Goal: Book appointment/travel/reservation

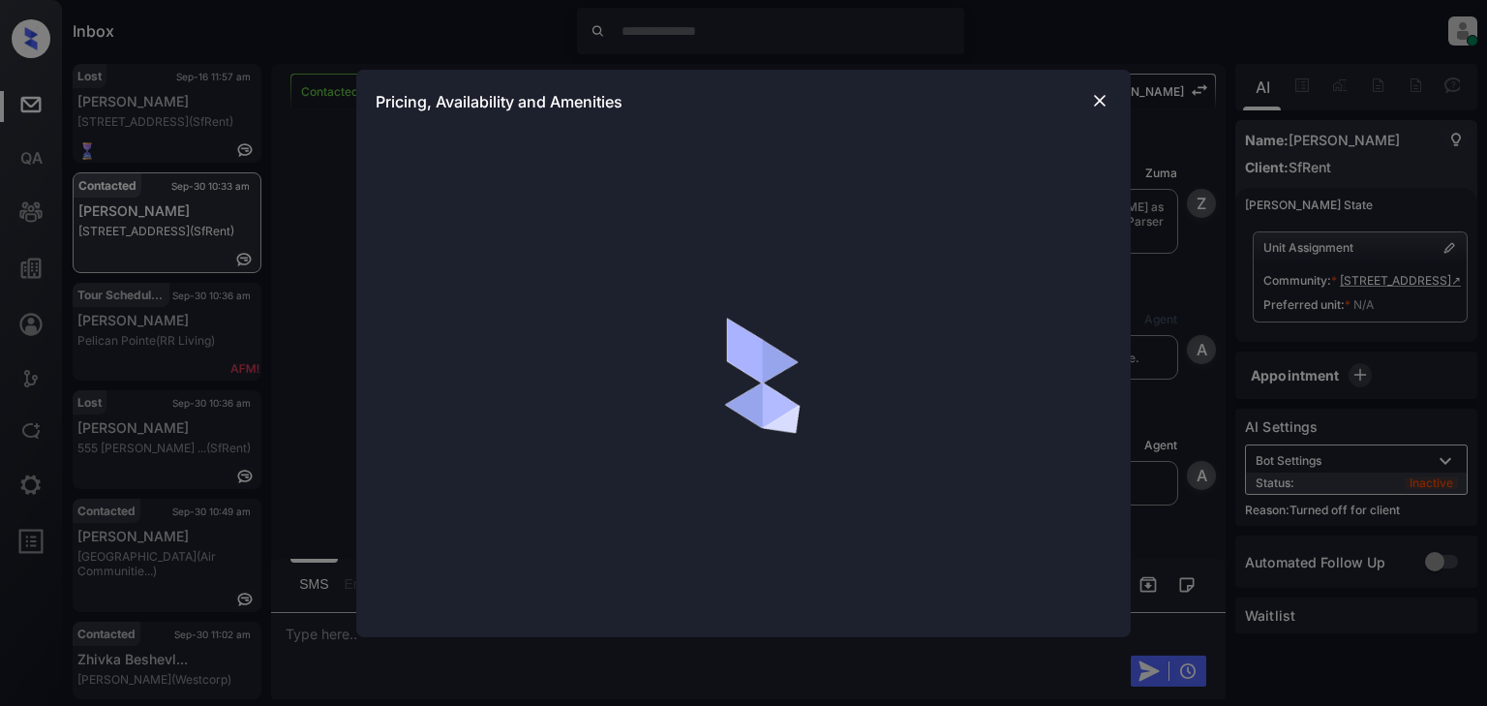
scroll to position [230, 0]
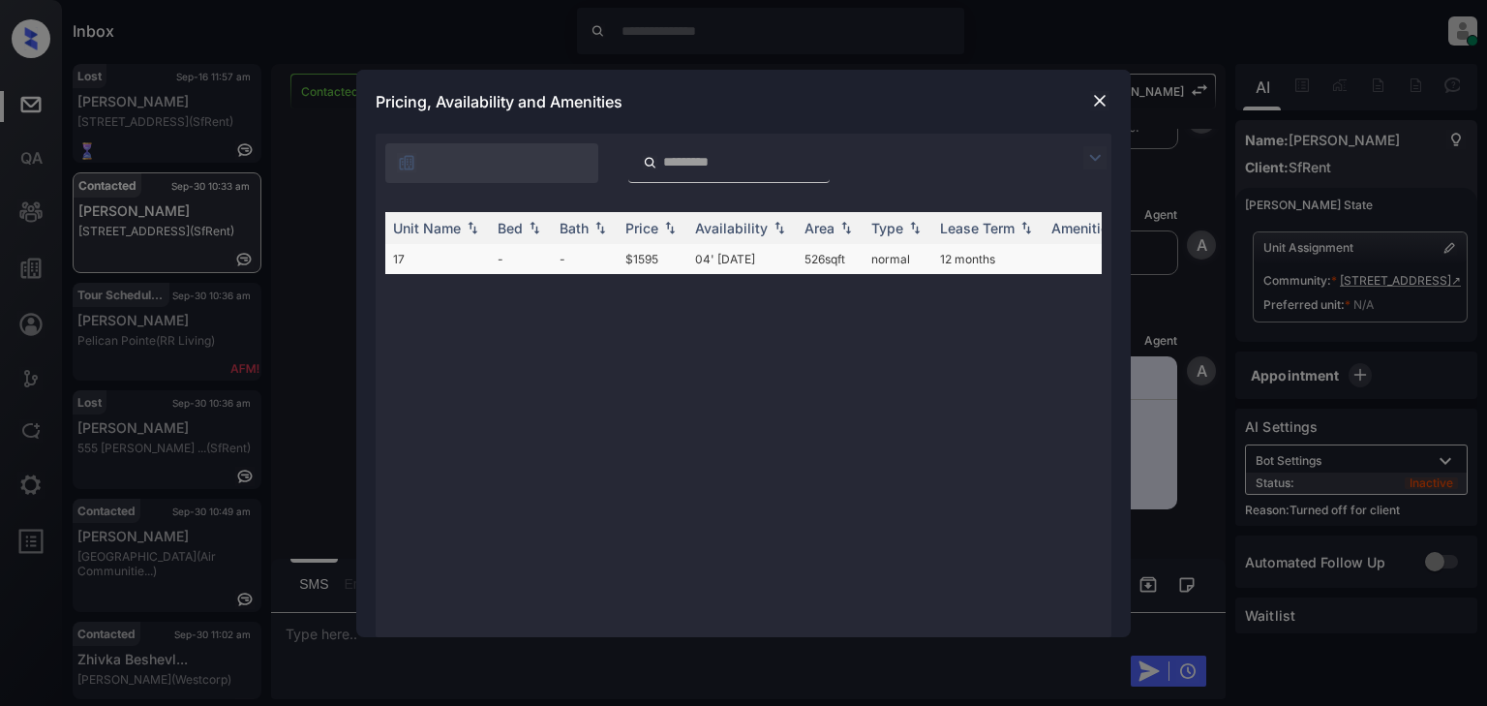
click at [759, 254] on td "04' Jan 21" at bounding box center [742, 259] width 109 height 30
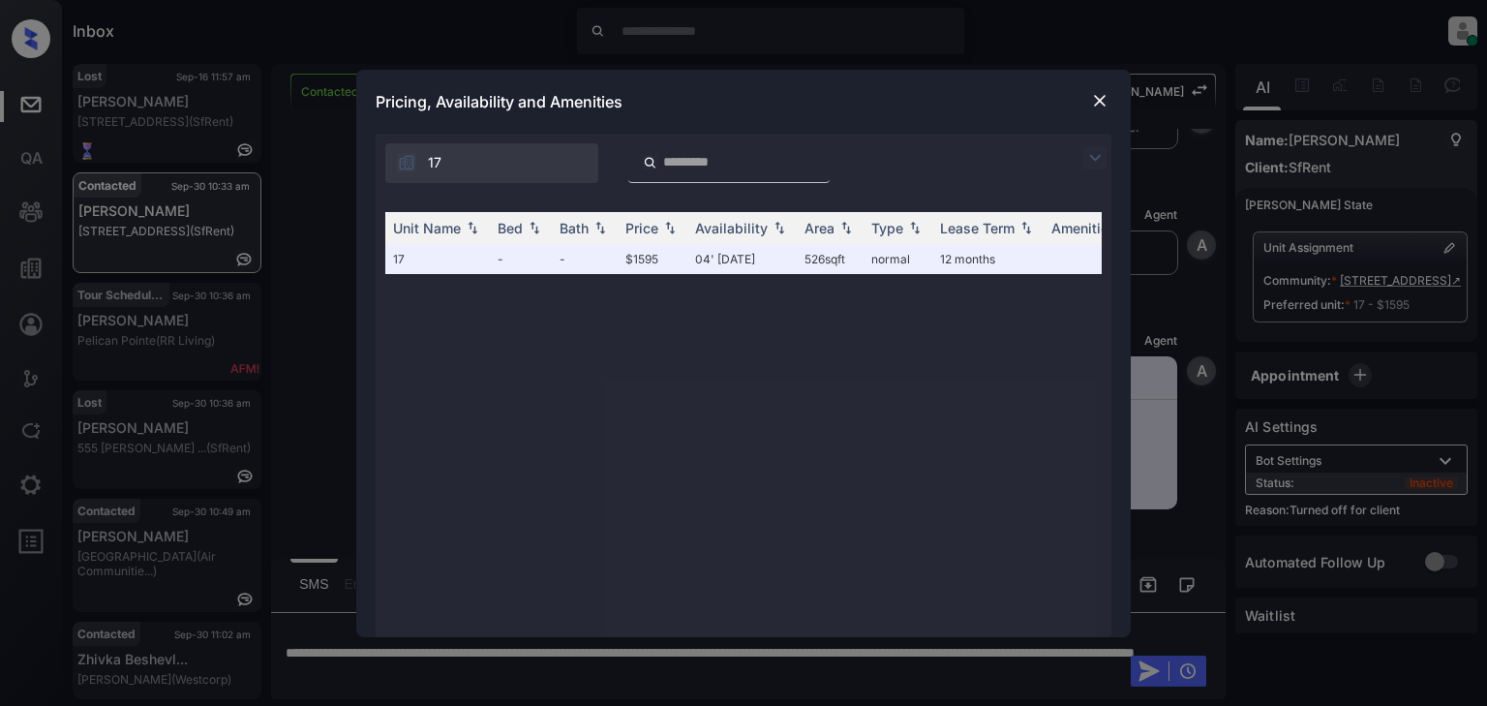
click at [1096, 97] on img at bounding box center [1099, 100] width 19 height 19
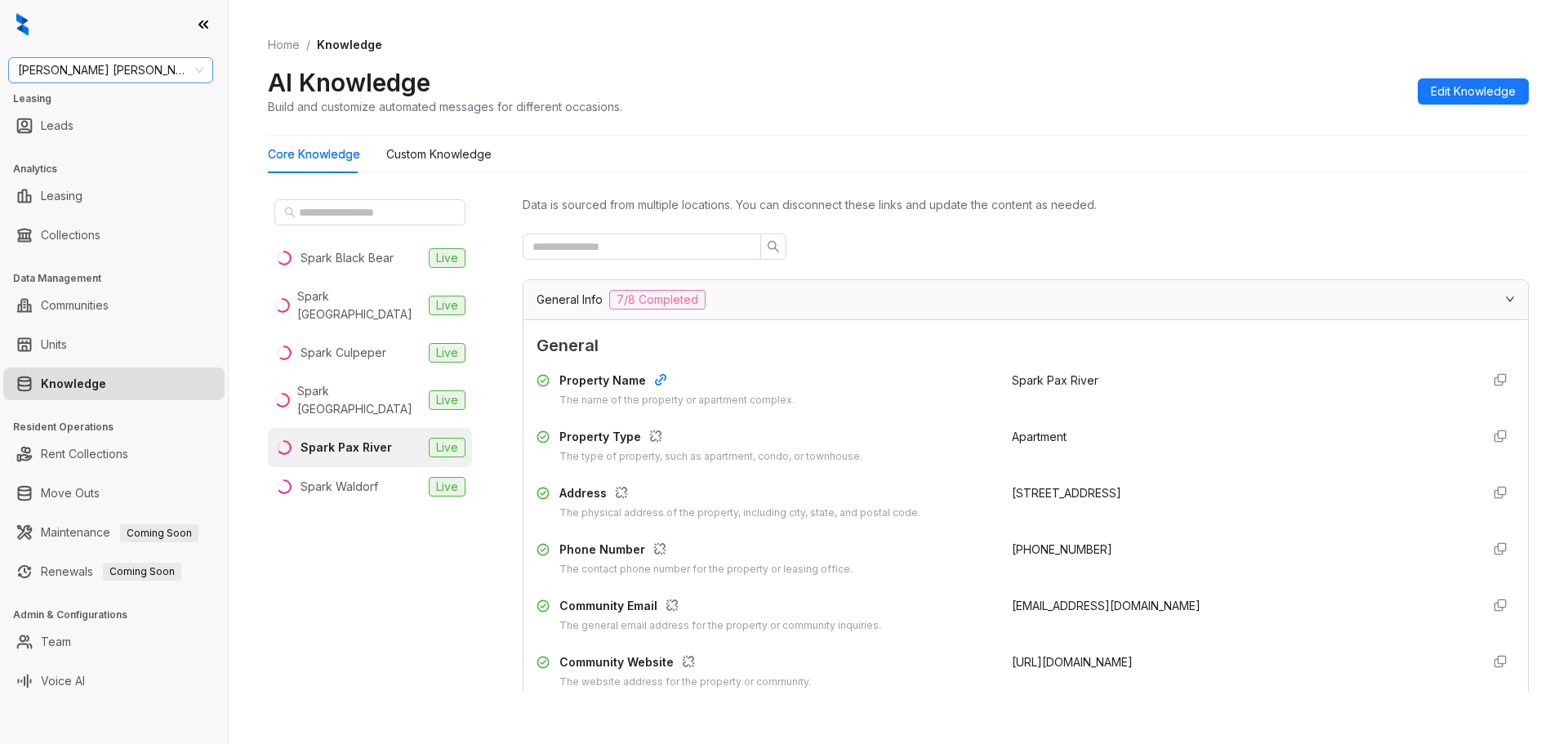
click at [192, 90] on div "[PERSON_NAME] [PERSON_NAME] Leasing Leads Analytics Leasing Collections Data Ma…" at bounding box center [114, 372] width 228 height 744
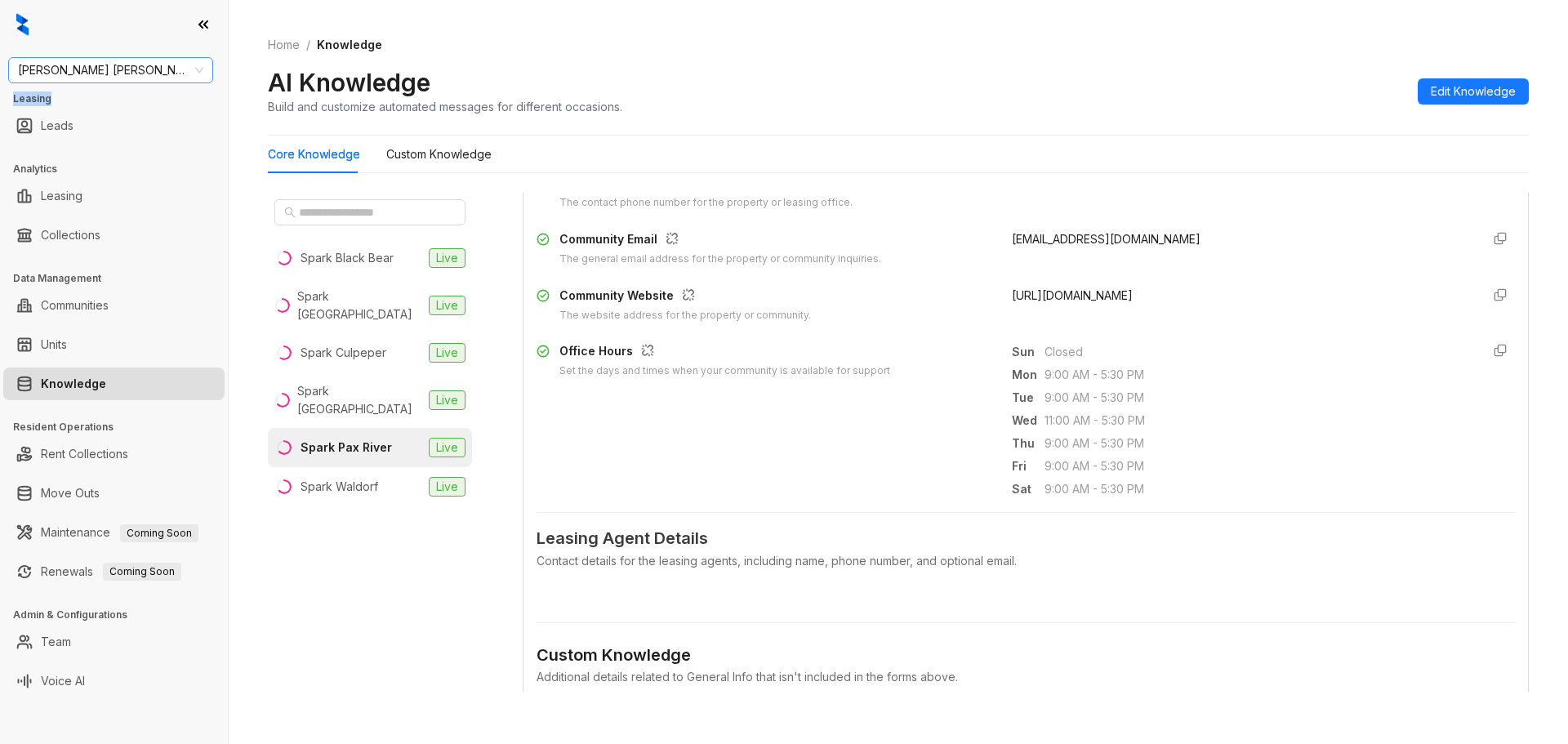
click at [186, 71] on span "[PERSON_NAME] [PERSON_NAME]" at bounding box center [110, 70] width 186 height 24
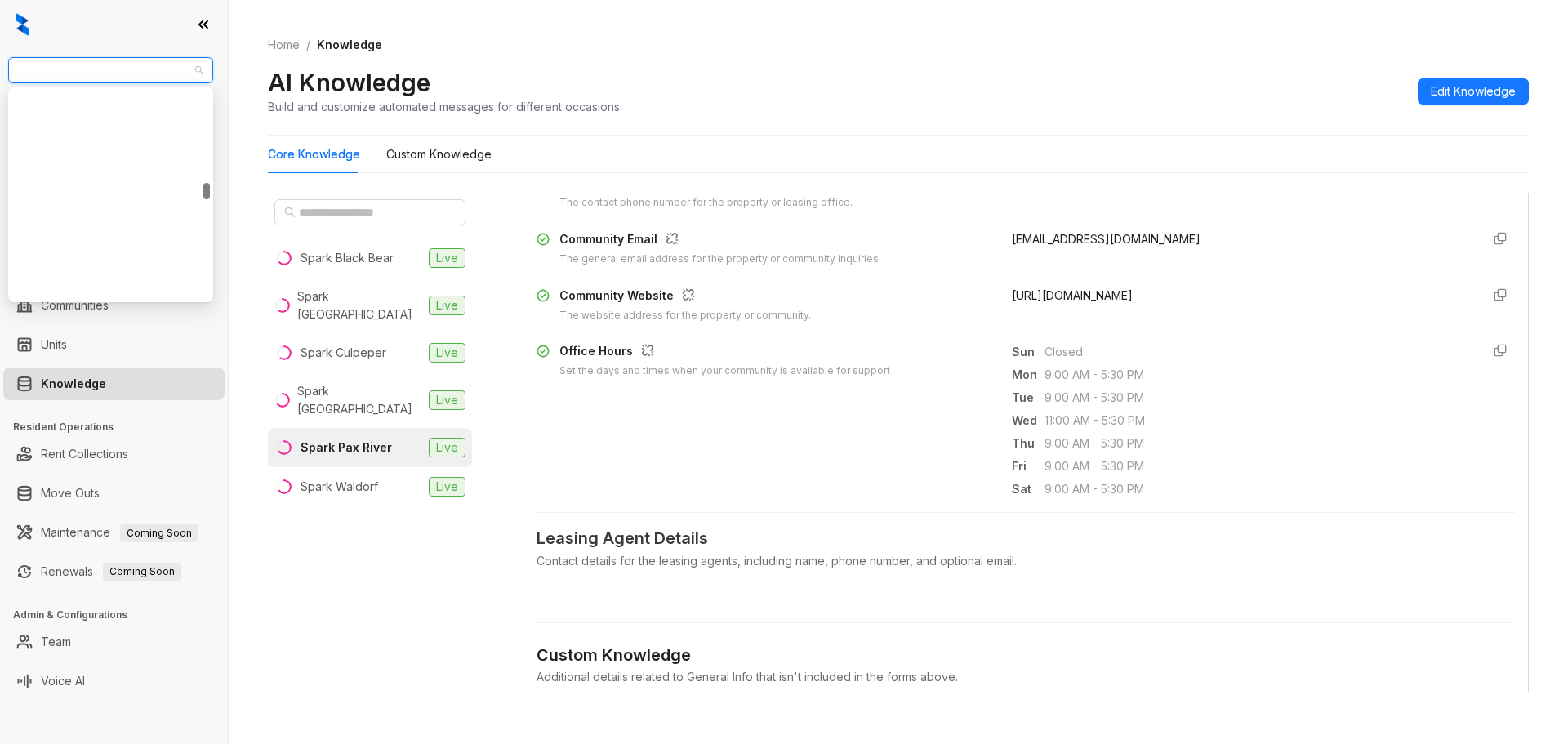
scroll to position [1307, 0]
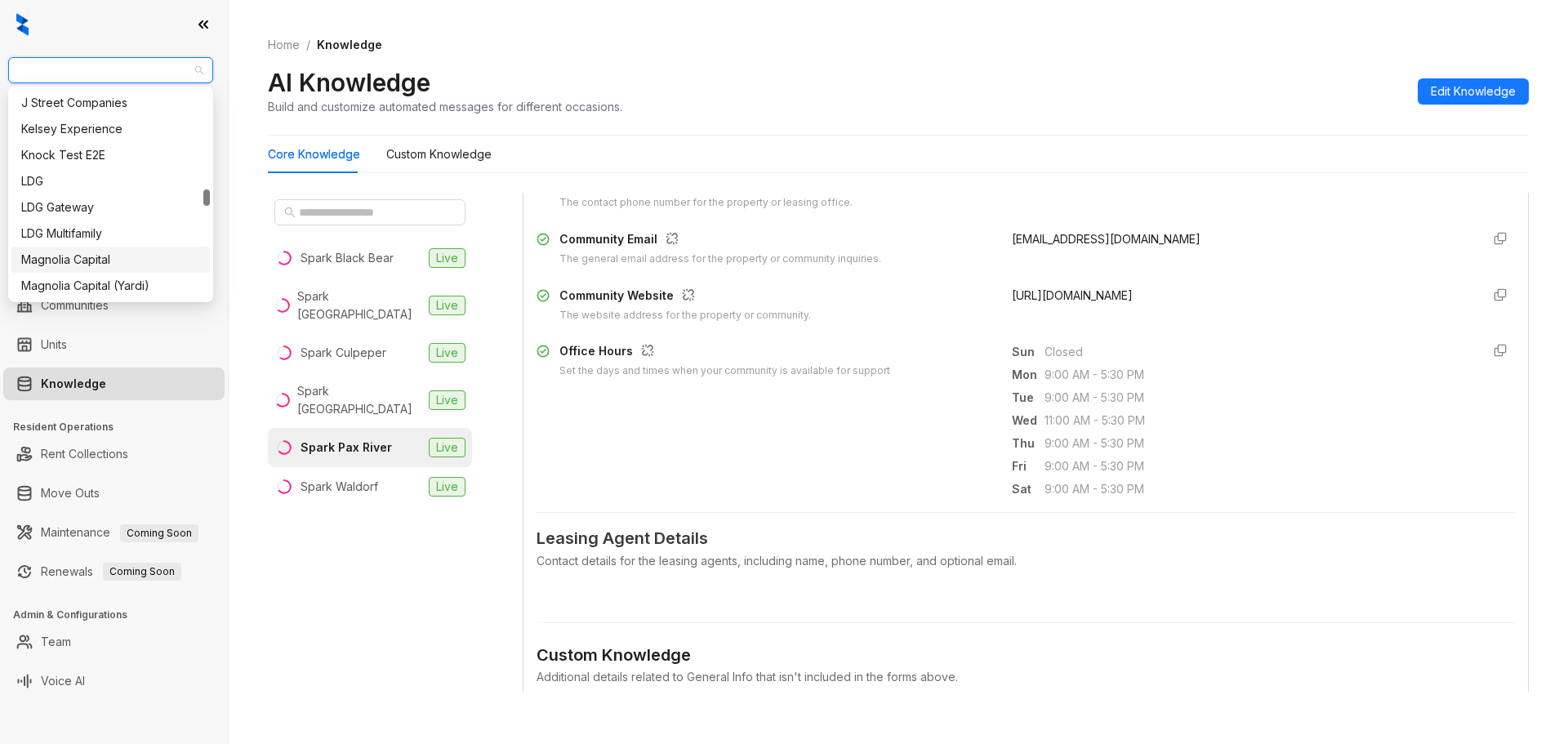
click at [122, 251] on div "Magnolia Capital" at bounding box center [110, 259] width 179 height 18
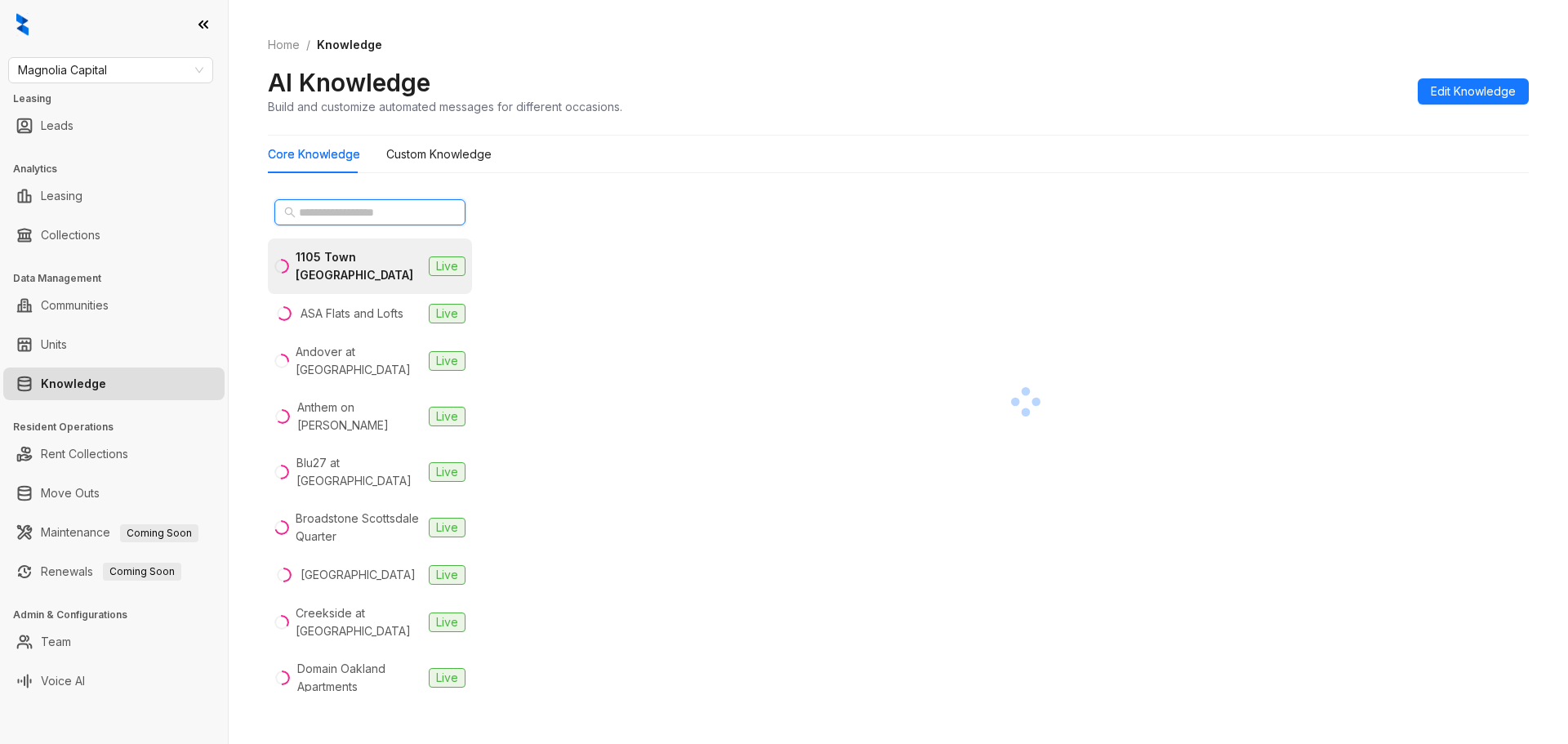
click at [326, 214] on input "text" at bounding box center [370, 212] width 143 height 18
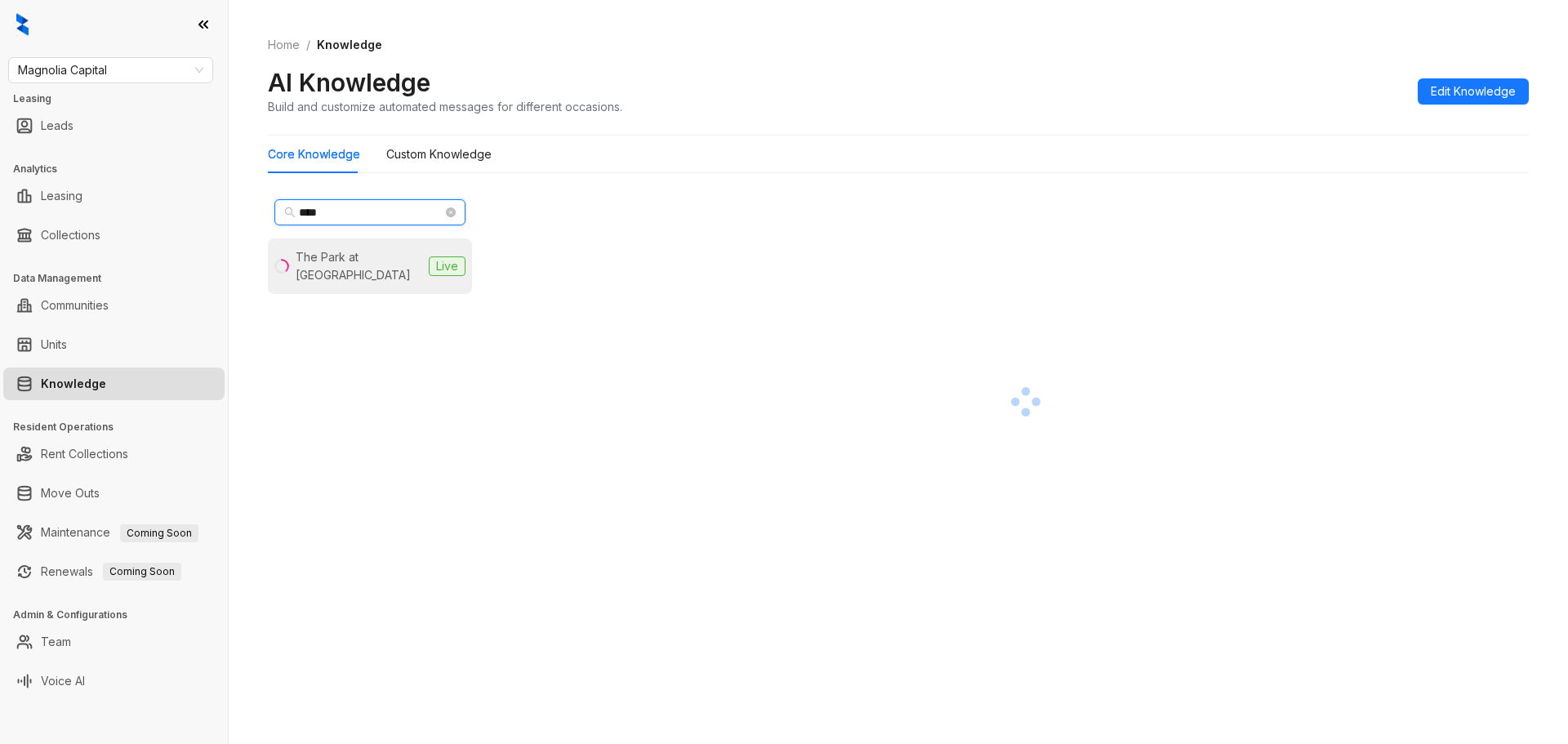
type input "****"
click at [317, 269] on li "The Park at Murano Live" at bounding box center [370, 267] width 204 height 56
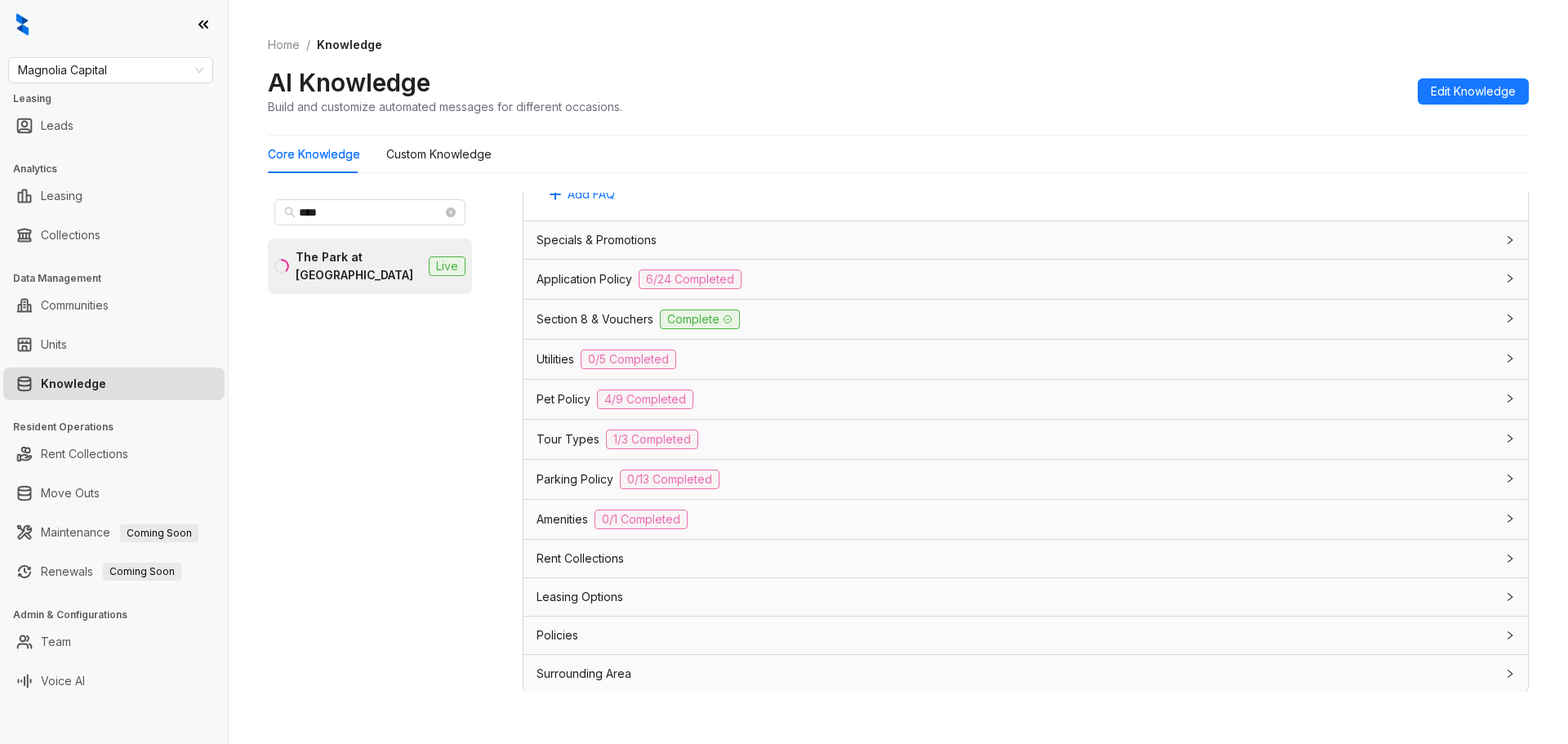
scroll to position [1197, 0]
click at [633, 319] on span "Section 8 & Vouchers" at bounding box center [595, 317] width 116 height 18
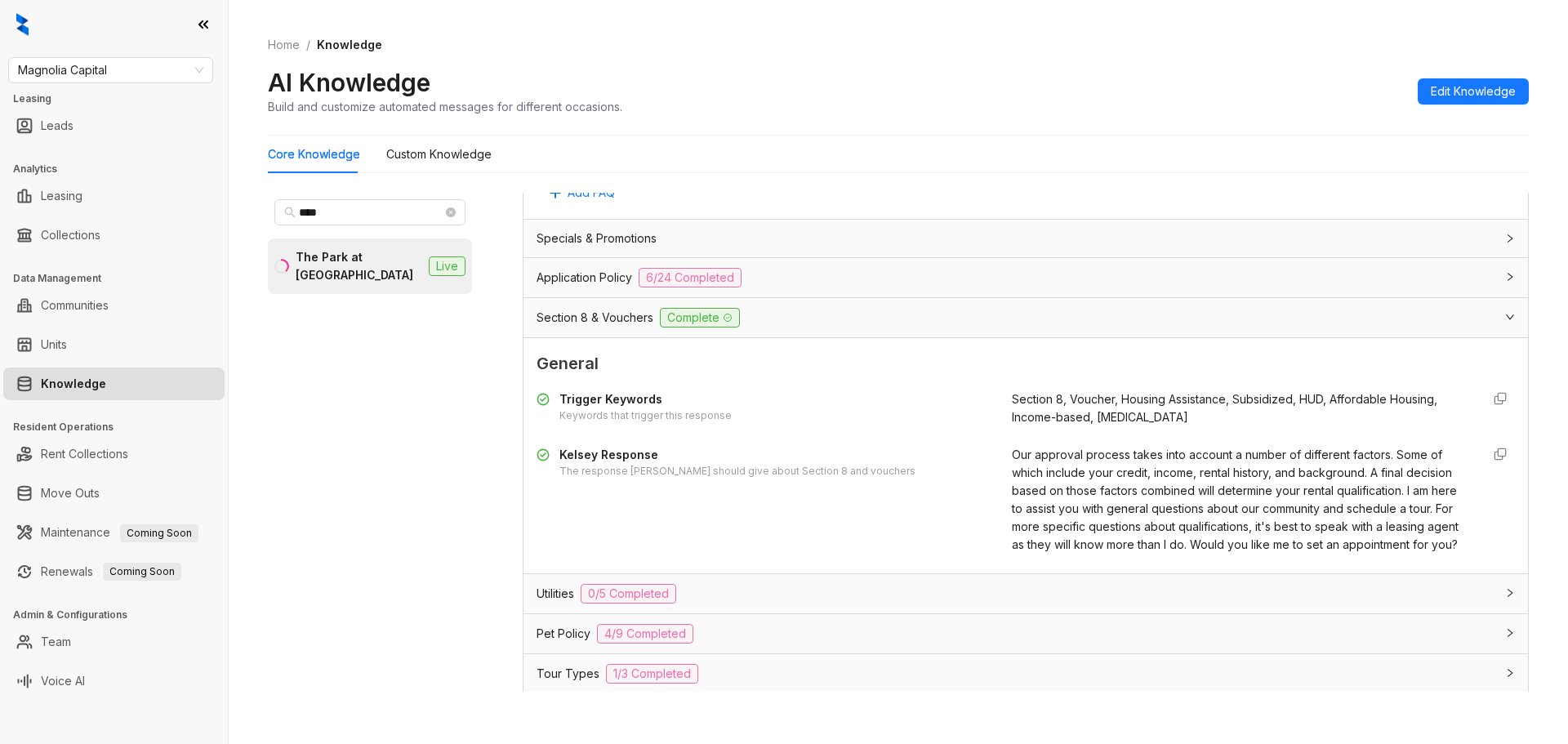
click at [659, 274] on span "6/24 Completed" at bounding box center [690, 278] width 103 height 19
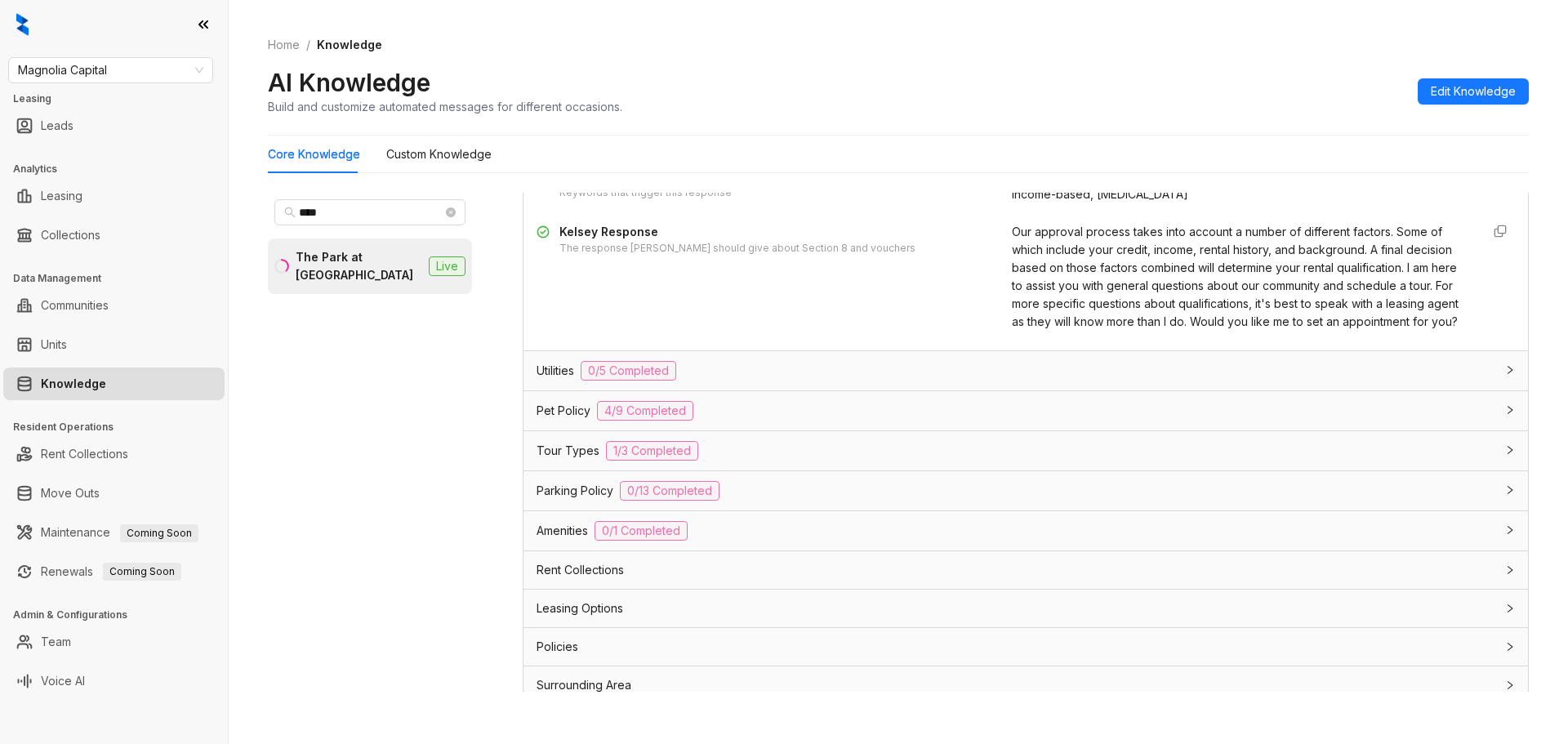
scroll to position [3563, 0]
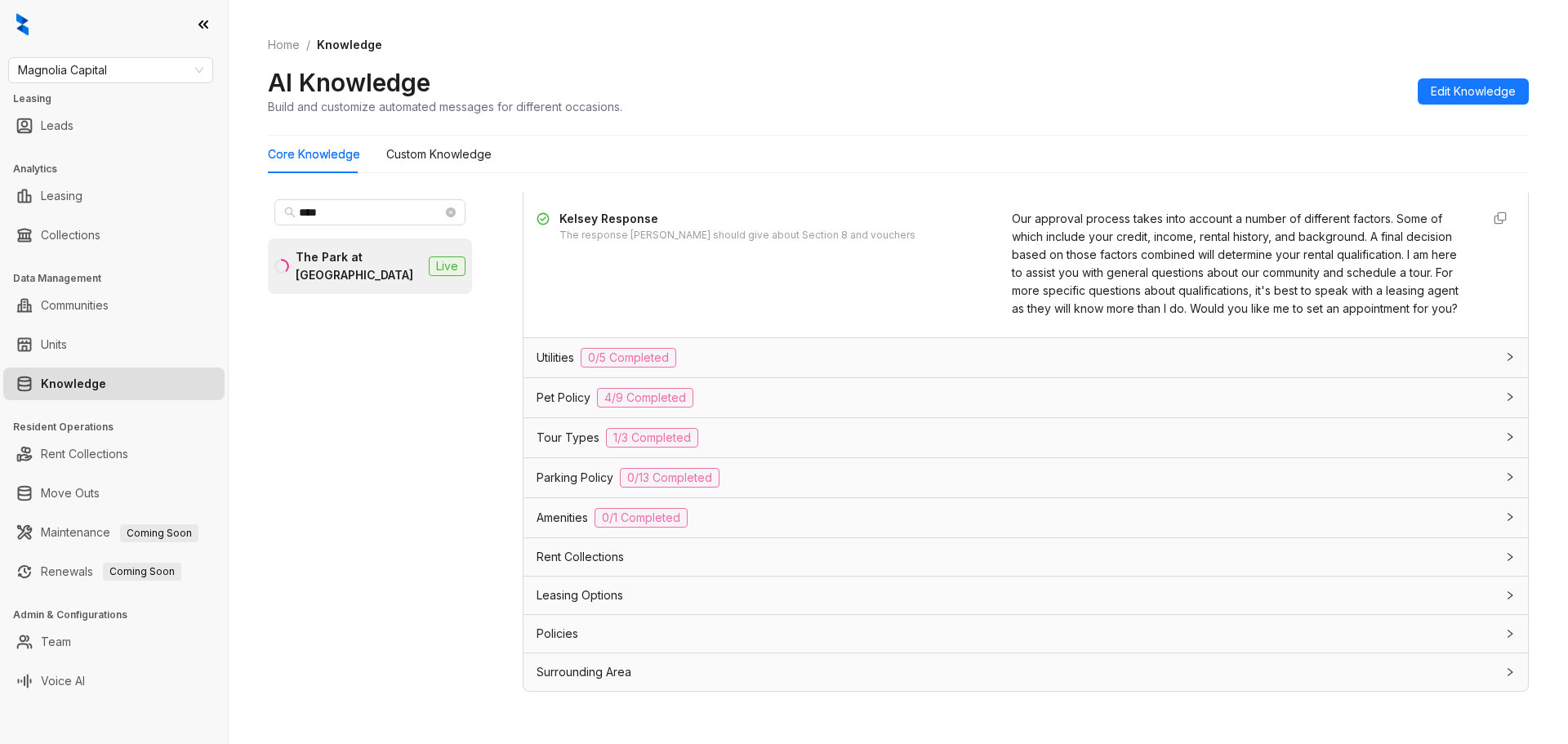
click at [748, 568] on div "Rent Collections" at bounding box center [1026, 557] width 1005 height 38
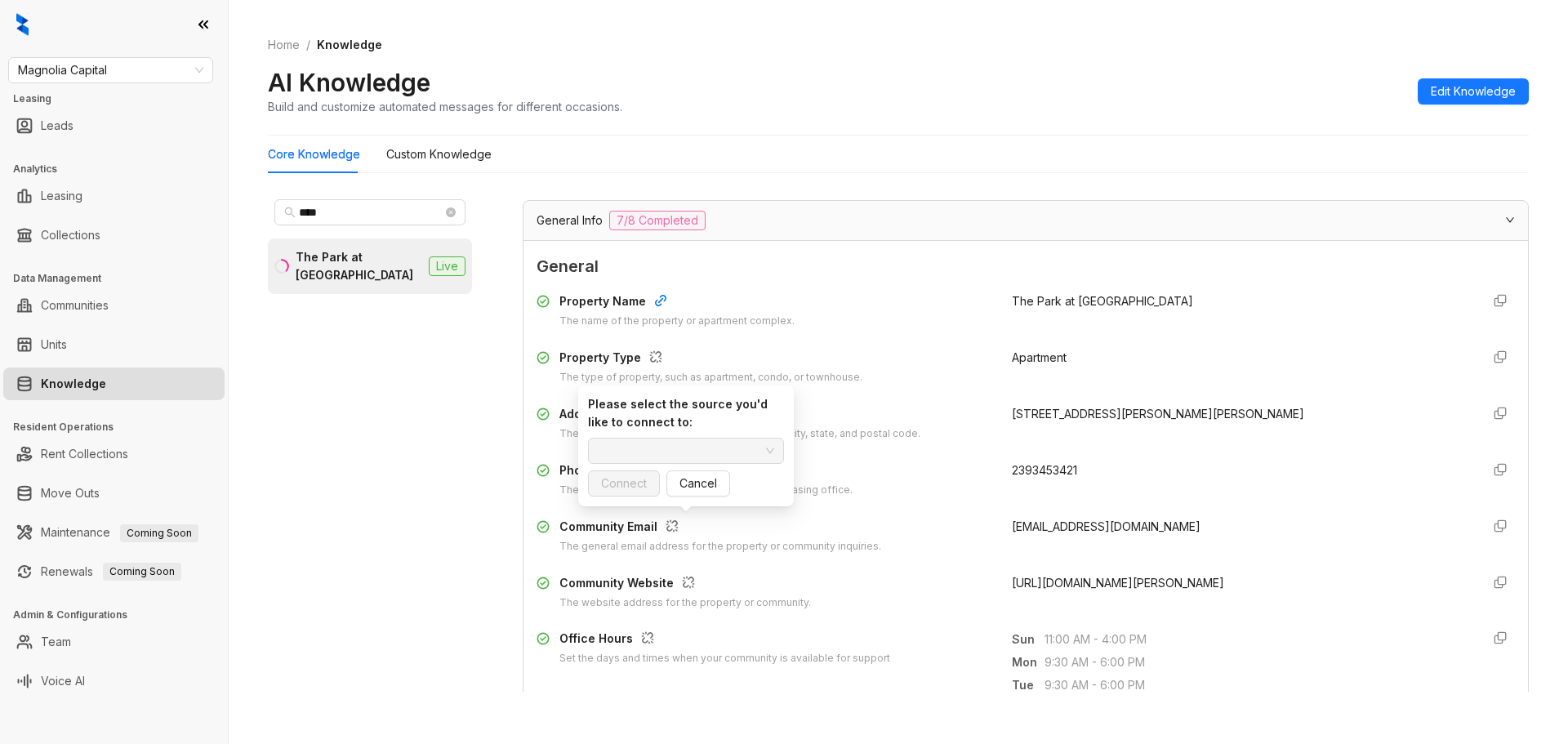
scroll to position [0, 0]
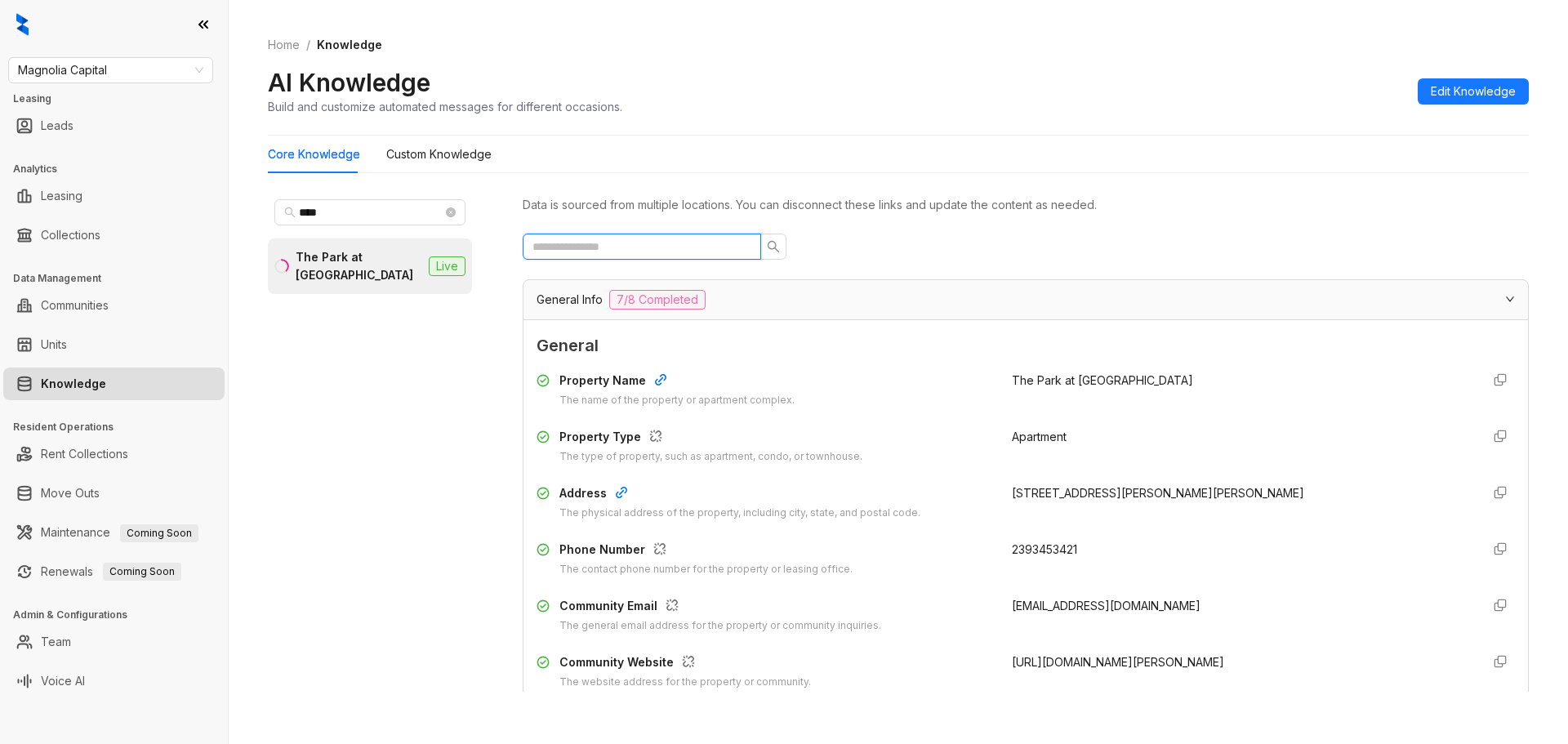
click at [633, 254] on input "text" at bounding box center [635, 246] width 206 height 18
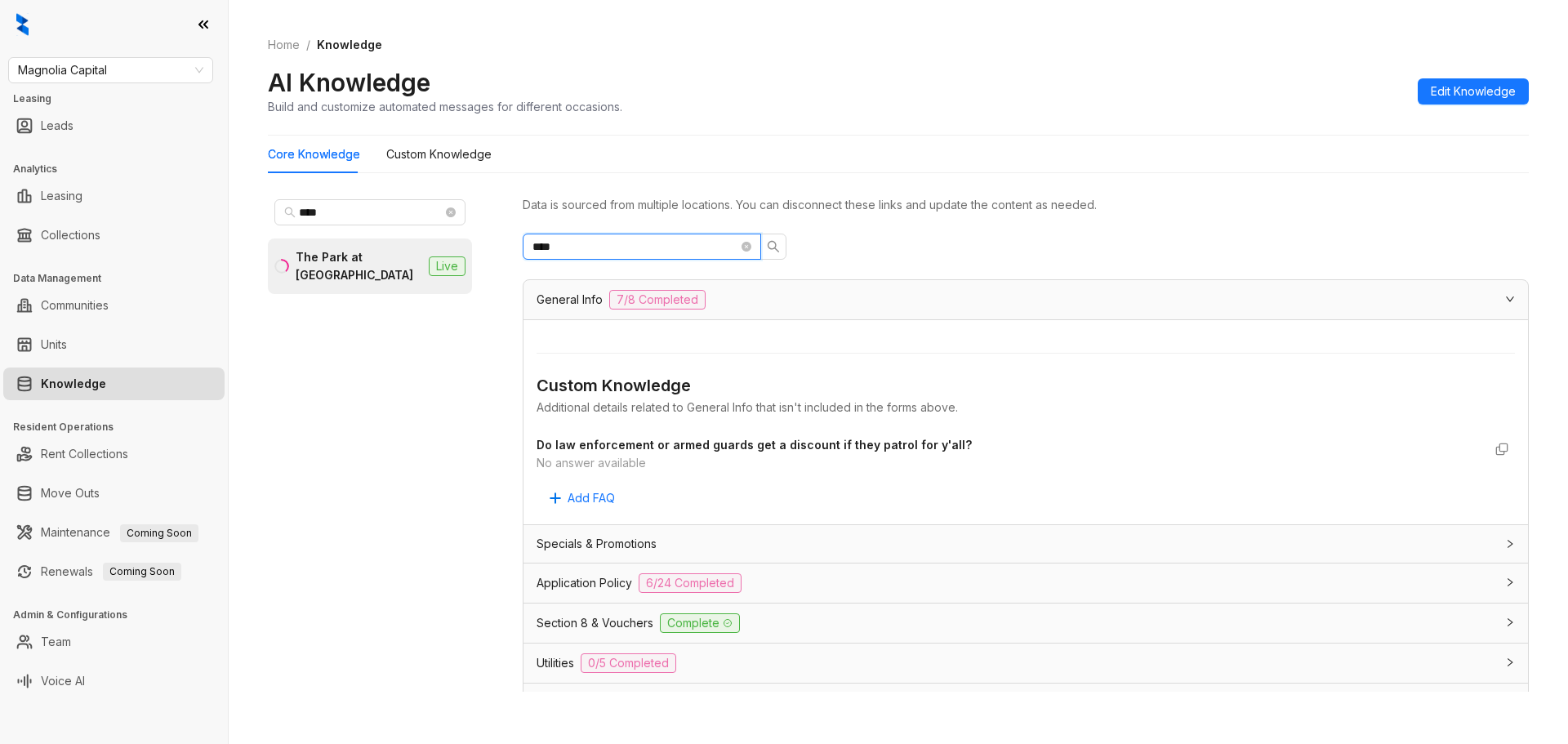
type input "****"
click at [763, 585] on div "Application Policy 6/24 Completed" at bounding box center [1016, 583] width 959 height 19
click at [742, 644] on div "Section 8 & Vouchers Complete" at bounding box center [1016, 650] width 959 height 19
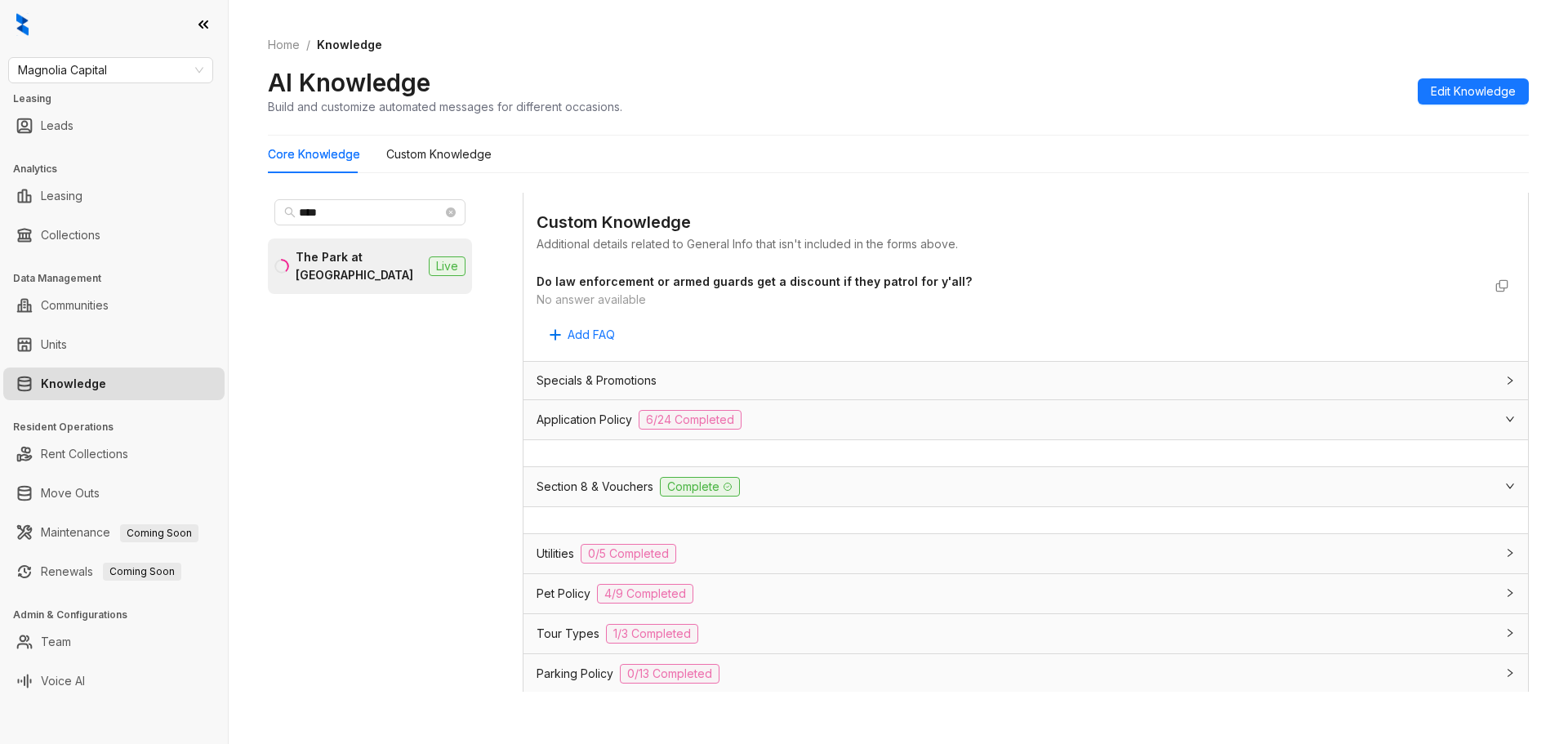
click at [724, 359] on div "Custom Knowledge Additional details related to General Info that isn't included…" at bounding box center [1026, 259] width 1005 height 204
click at [730, 375] on div "Specials & Promotions" at bounding box center [1016, 380] width 959 height 18
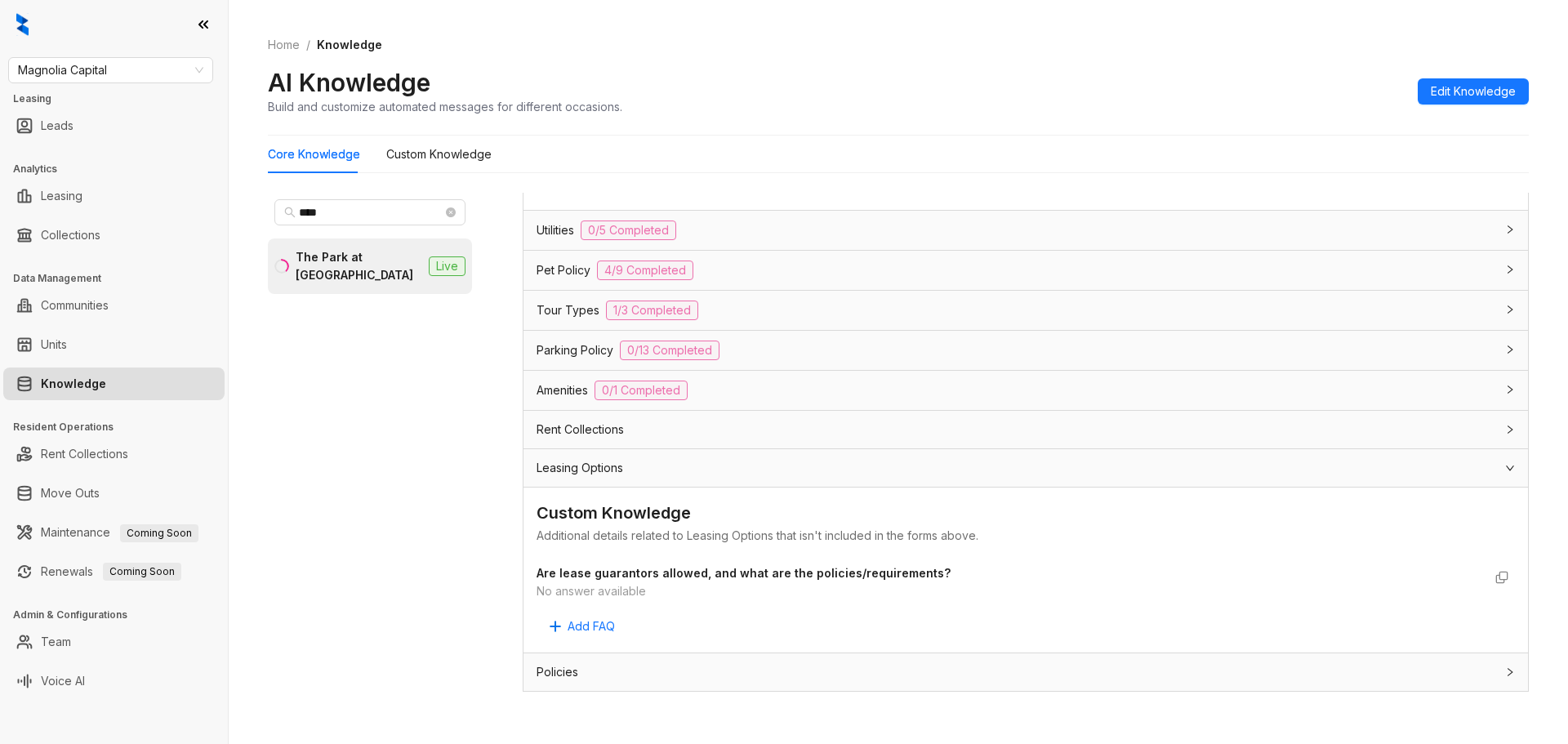
scroll to position [572, 0]
click at [730, 590] on div "No answer available" at bounding box center [1009, 590] width 946 height 18
click at [740, 579] on strong "Are lease guarantors allowed, and what are the policies/requirements?" at bounding box center [743, 572] width 414 height 13
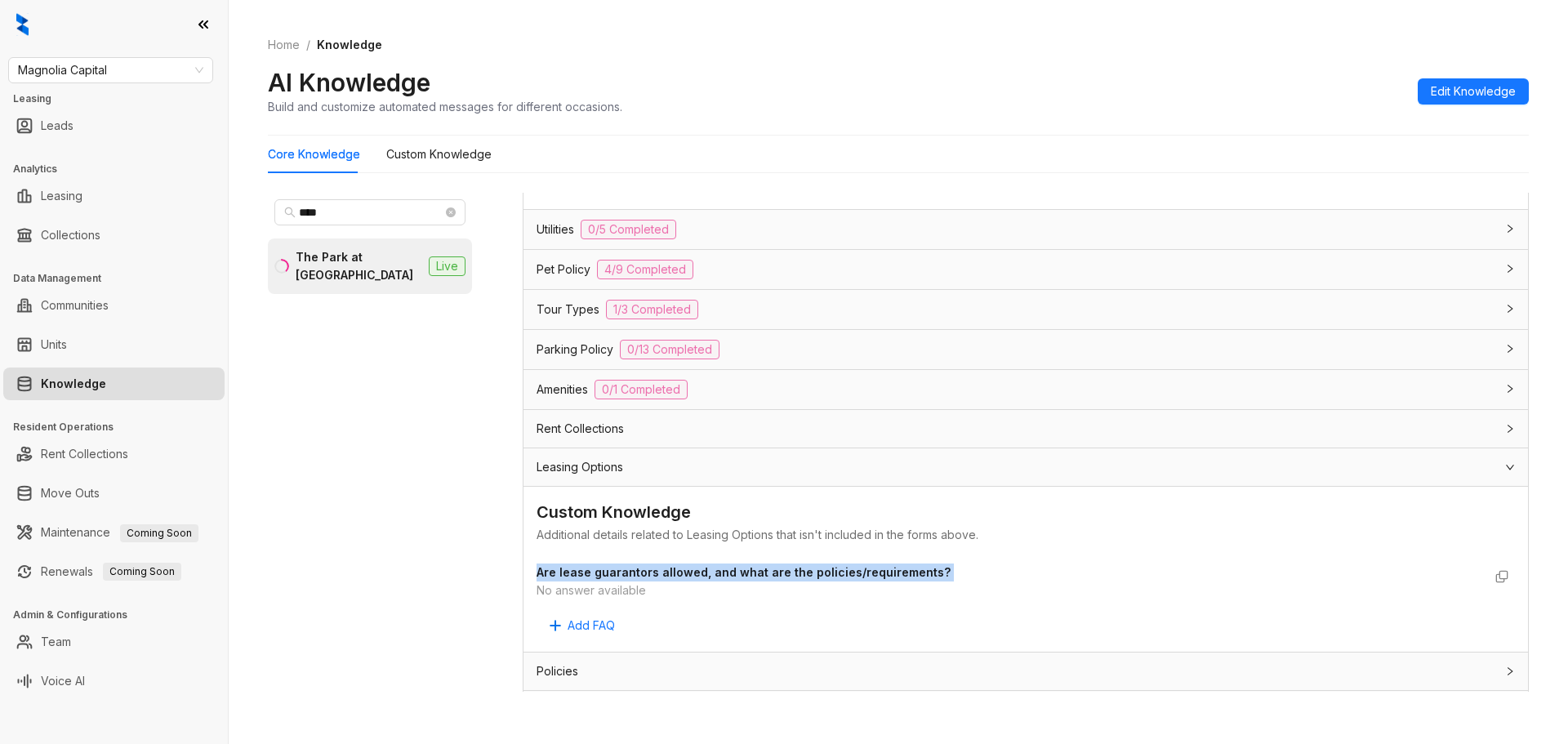
copy strong "Are lease guarantors allowed, and what are the policies/requirements?"
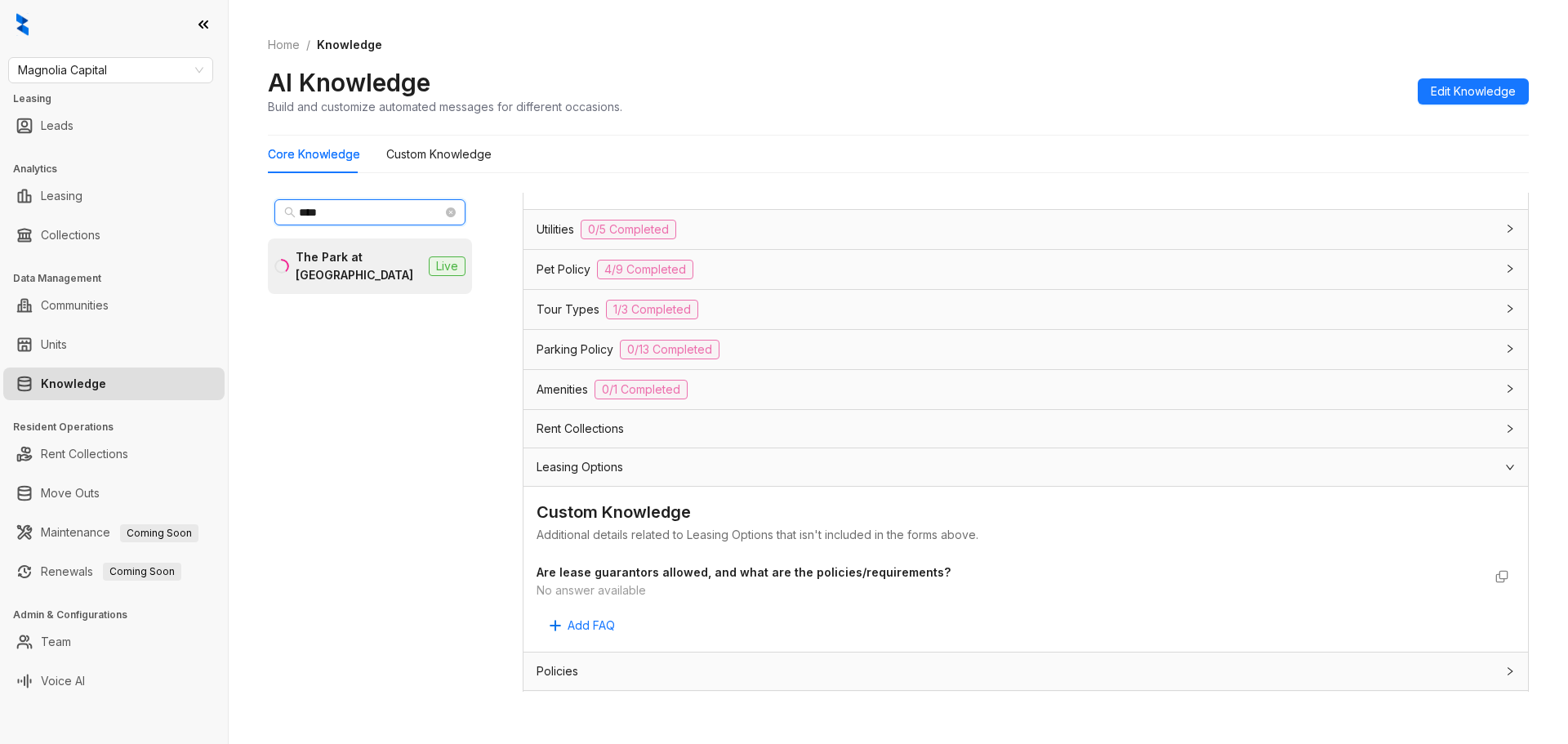
click at [369, 219] on input "****" at bounding box center [370, 212] width 143 height 18
type input "*****"
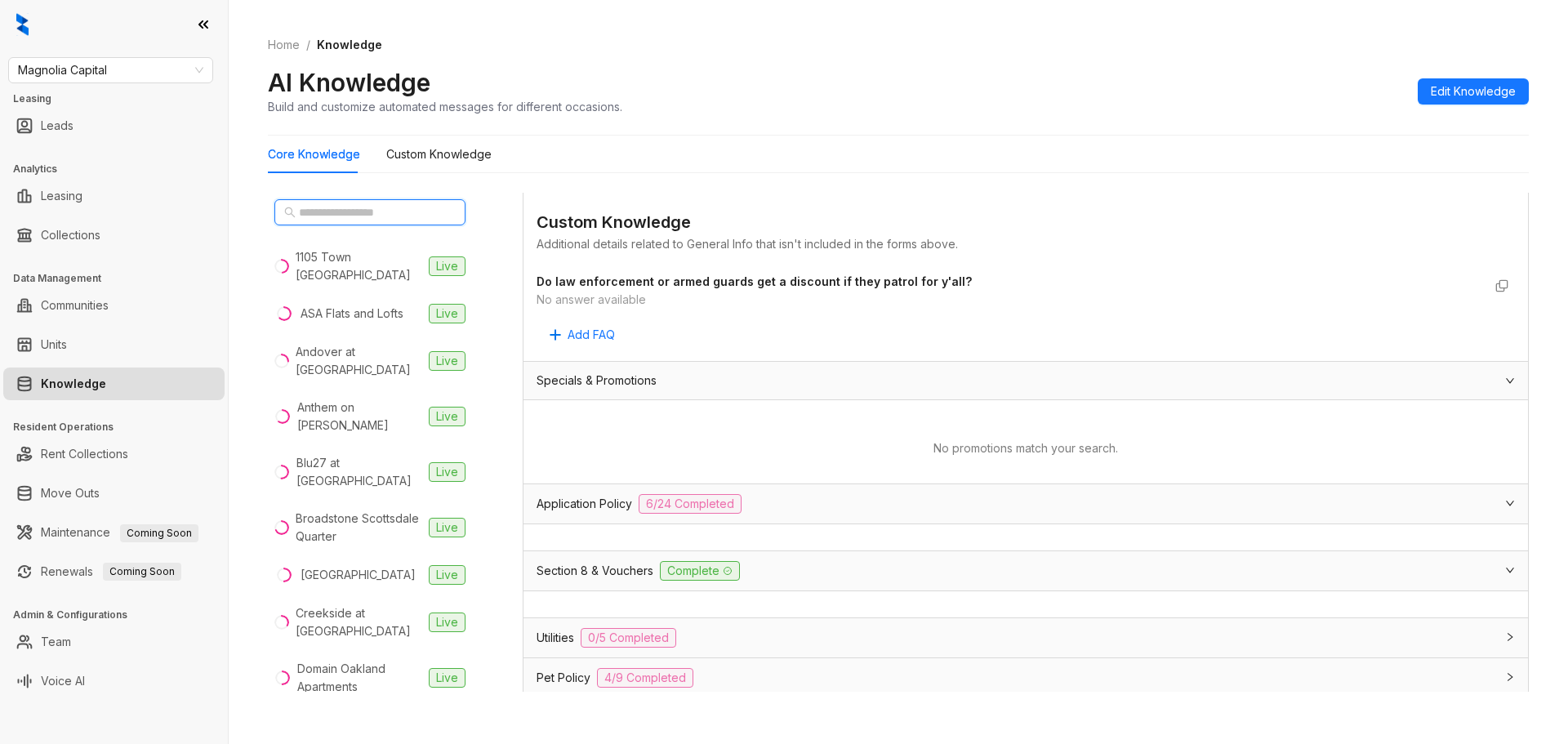
scroll to position [0, 0]
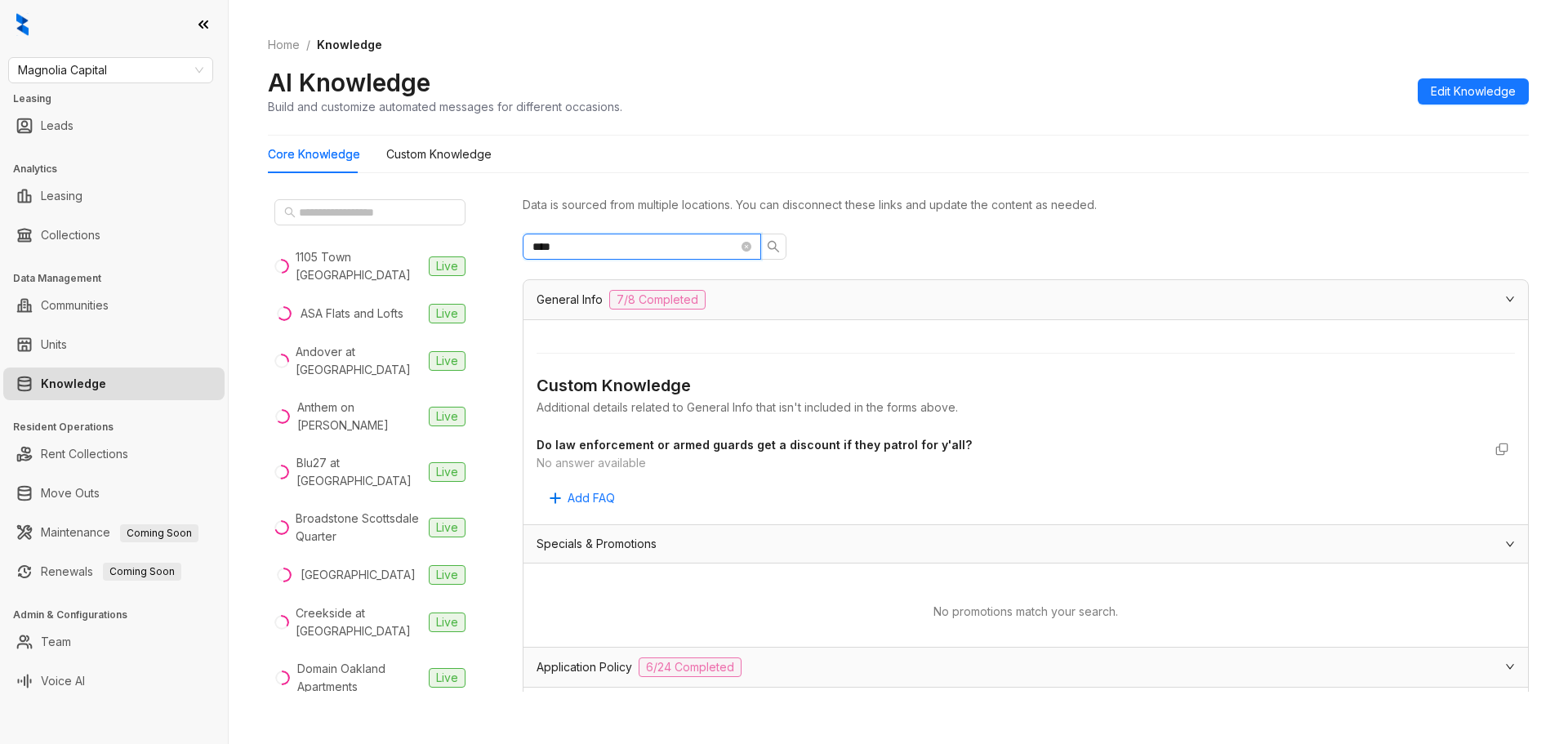
click at [650, 251] on input "****" at bounding box center [635, 246] width 206 height 18
click at [650, 248] on input "****" at bounding box center [635, 246] width 206 height 18
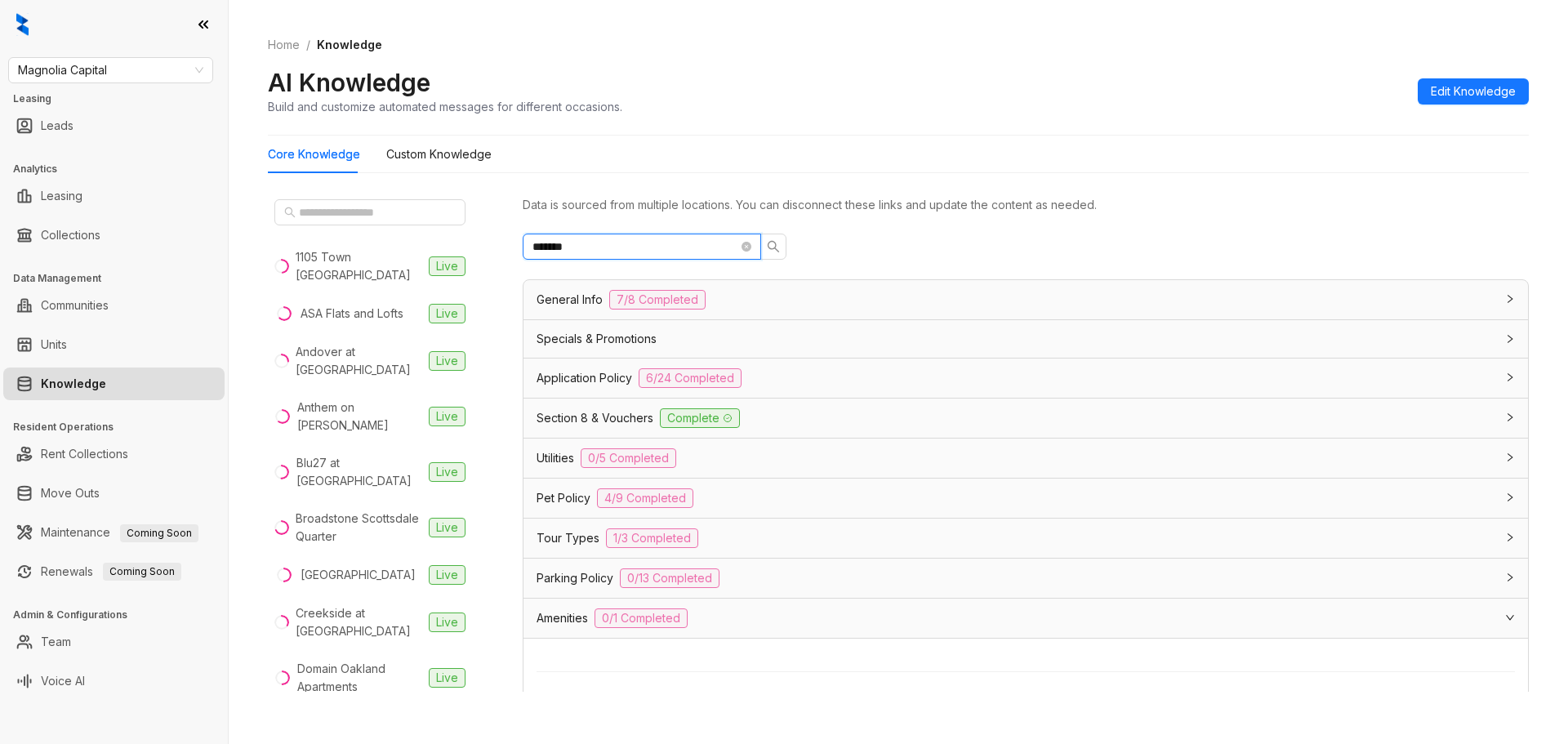
type input "*******"
click at [612, 305] on span "7/8 Completed" at bounding box center [657, 299] width 96 height 19
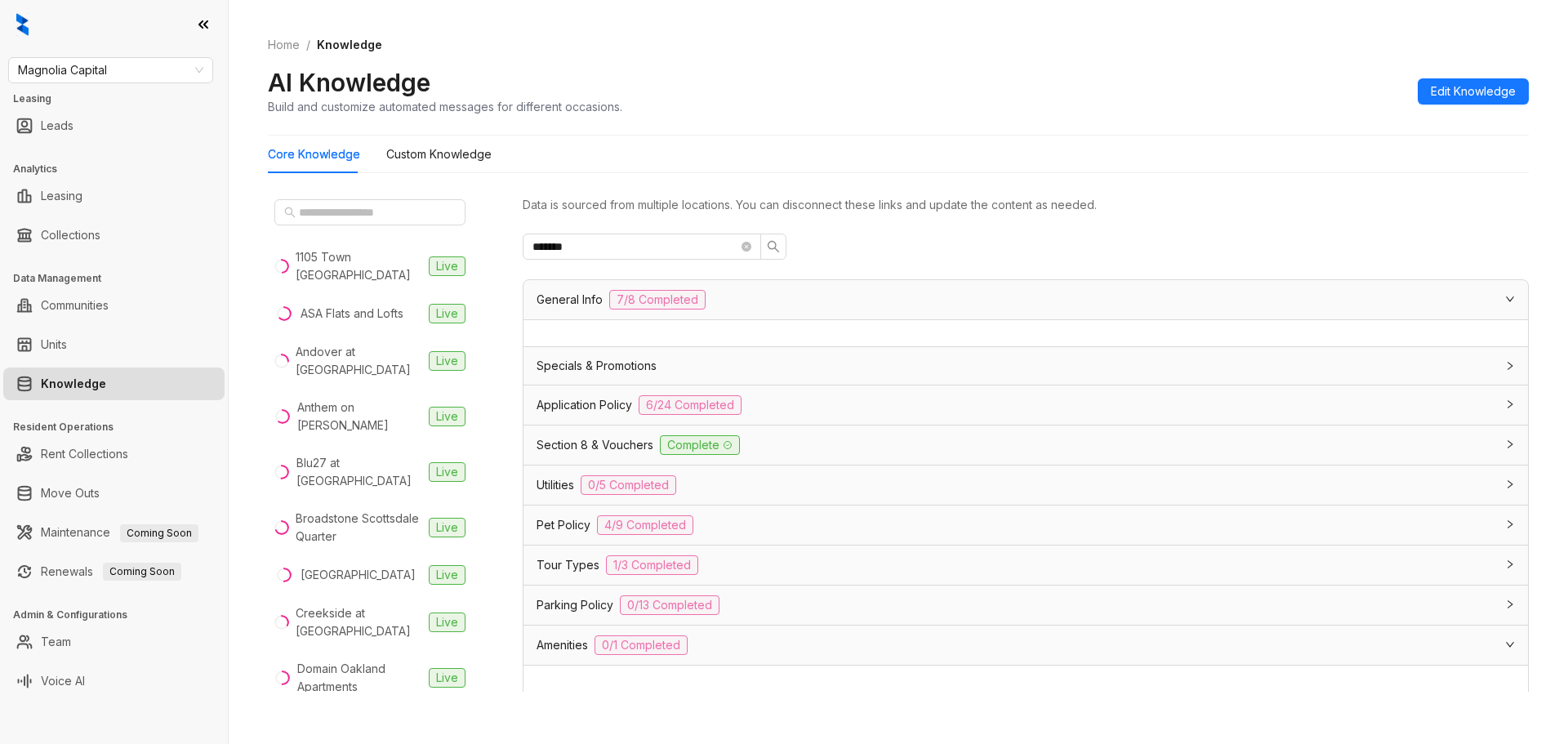
click at [628, 365] on span "Specials & Promotions" at bounding box center [596, 365] width 120 height 18
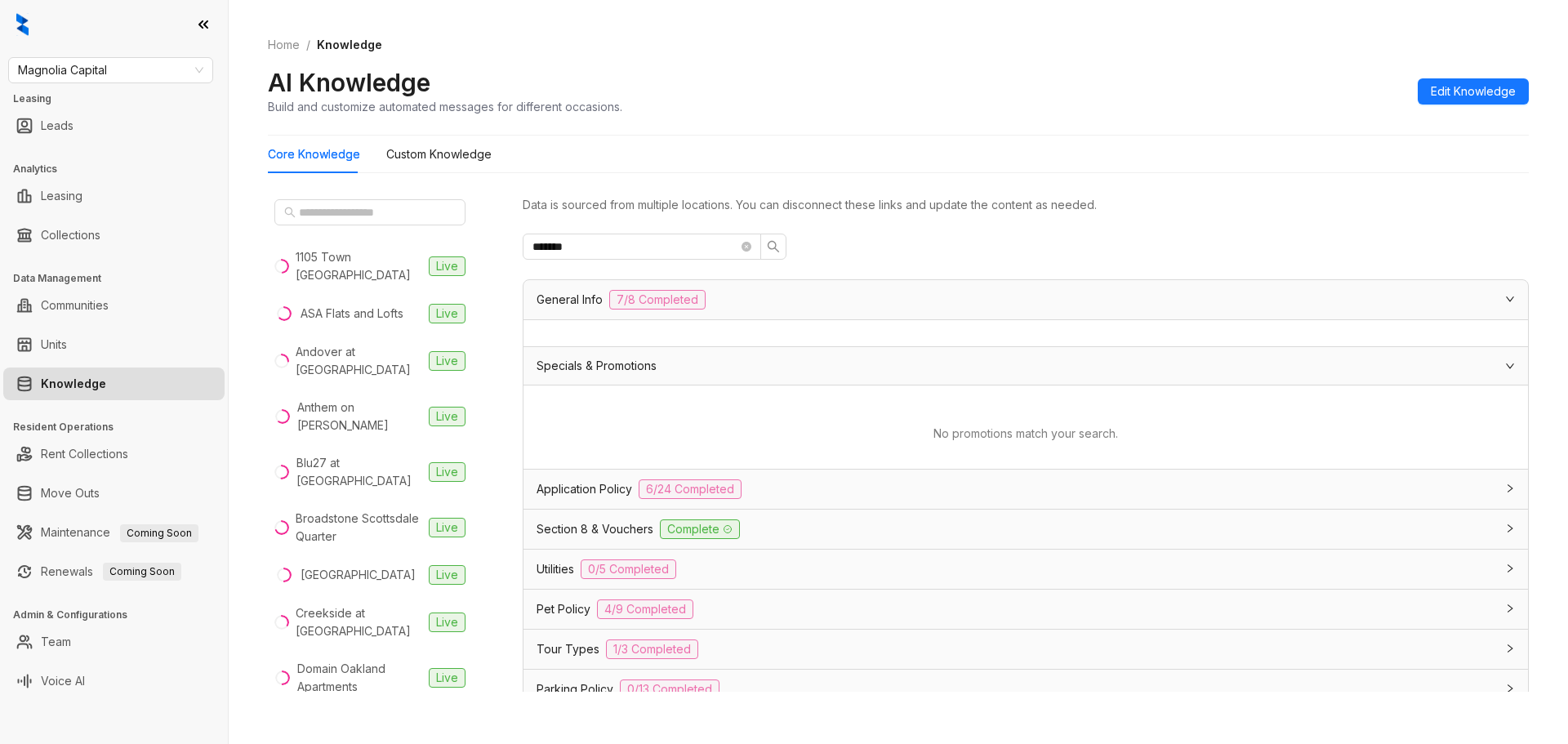
drag, startPoint x: 612, startPoint y: 412, endPoint x: 616, endPoint y: 426, distance: 14.6
click at [615, 415] on div "No promotions match your search." at bounding box center [1026, 434] width 978 height 44
click at [582, 572] on span "0/5 Completed" at bounding box center [628, 569] width 95 height 19
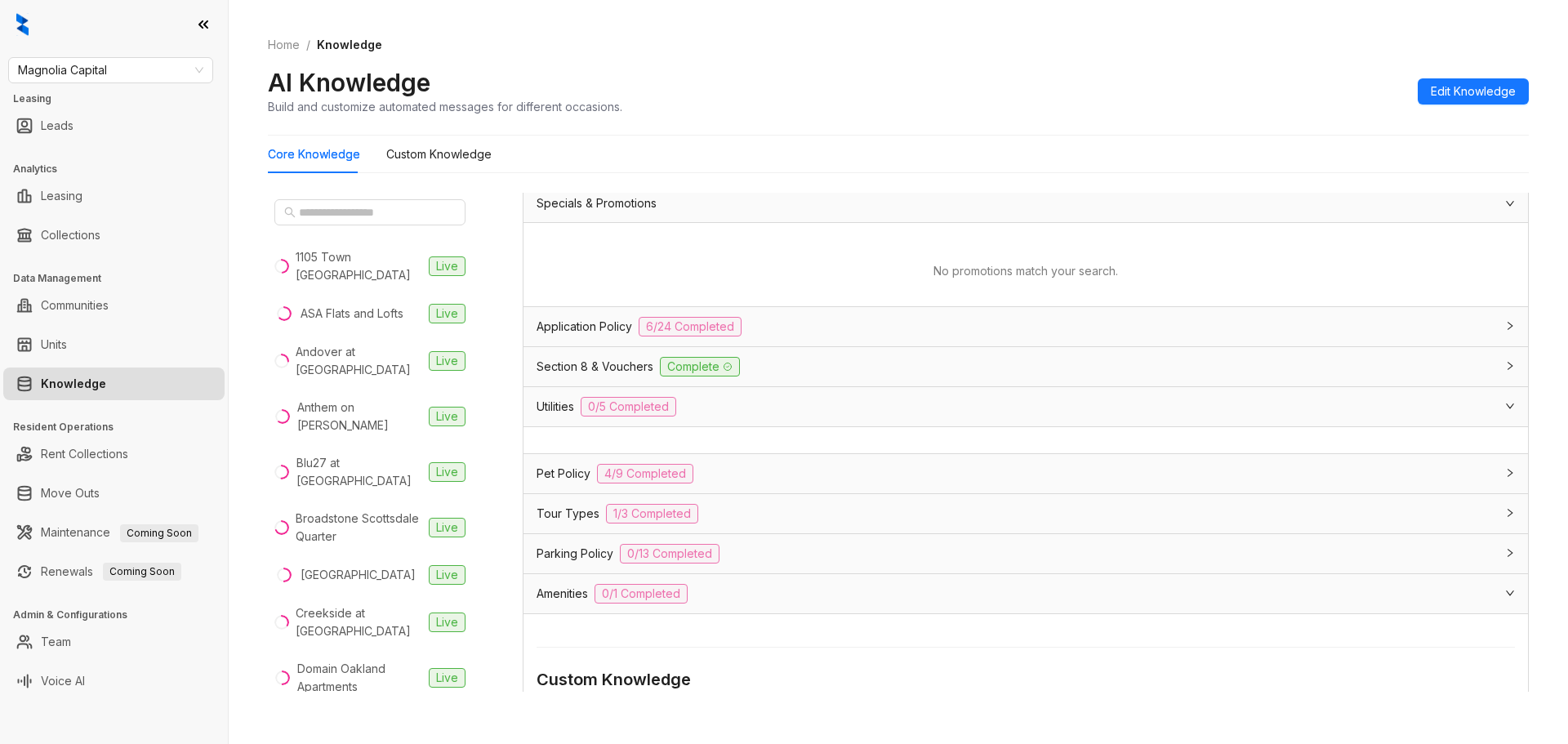
scroll to position [164, 0]
click at [612, 583] on span "0/1 Completed" at bounding box center [641, 592] width 93 height 19
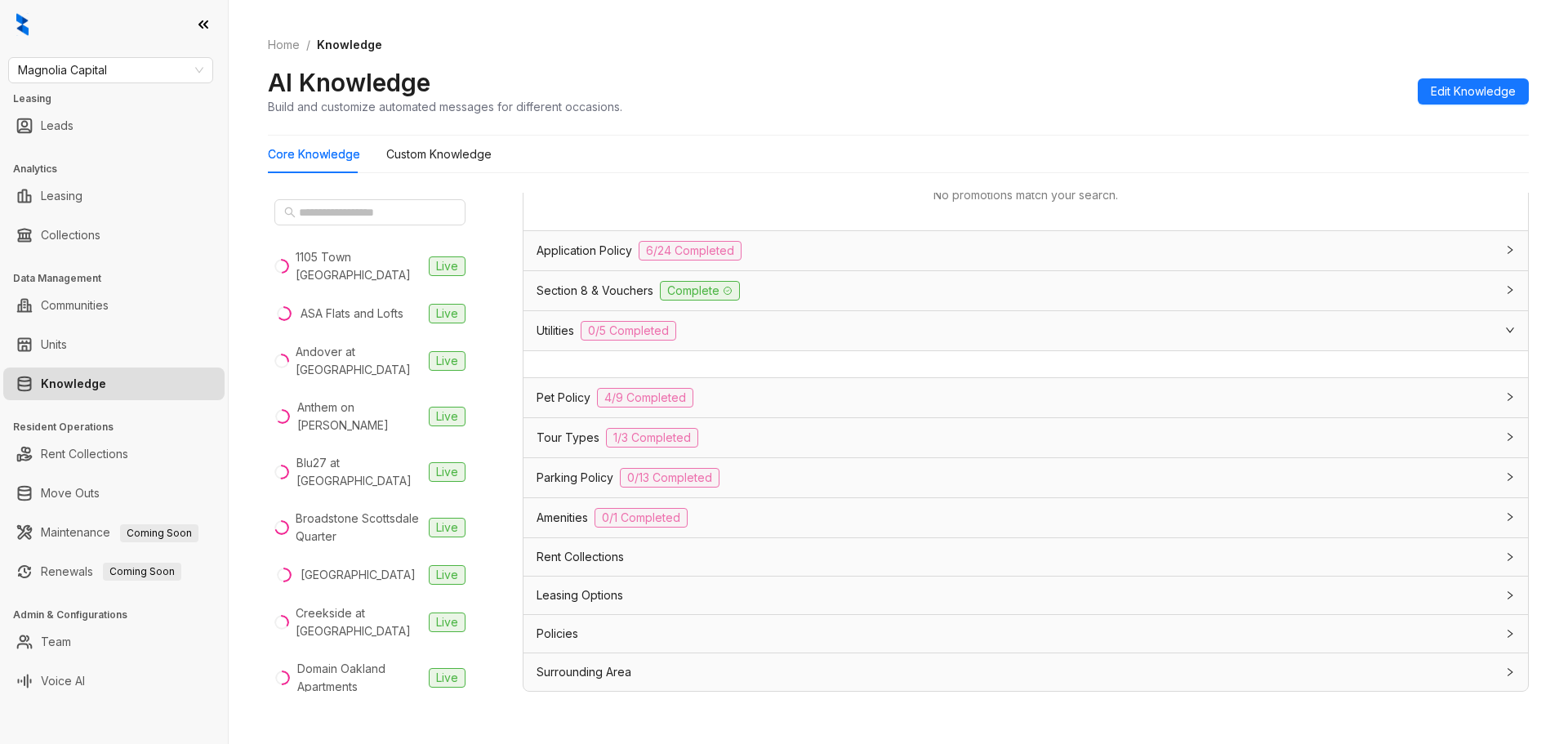
click at [698, 514] on div "Amenities 0/1 Completed" at bounding box center [1016, 517] width 959 height 19
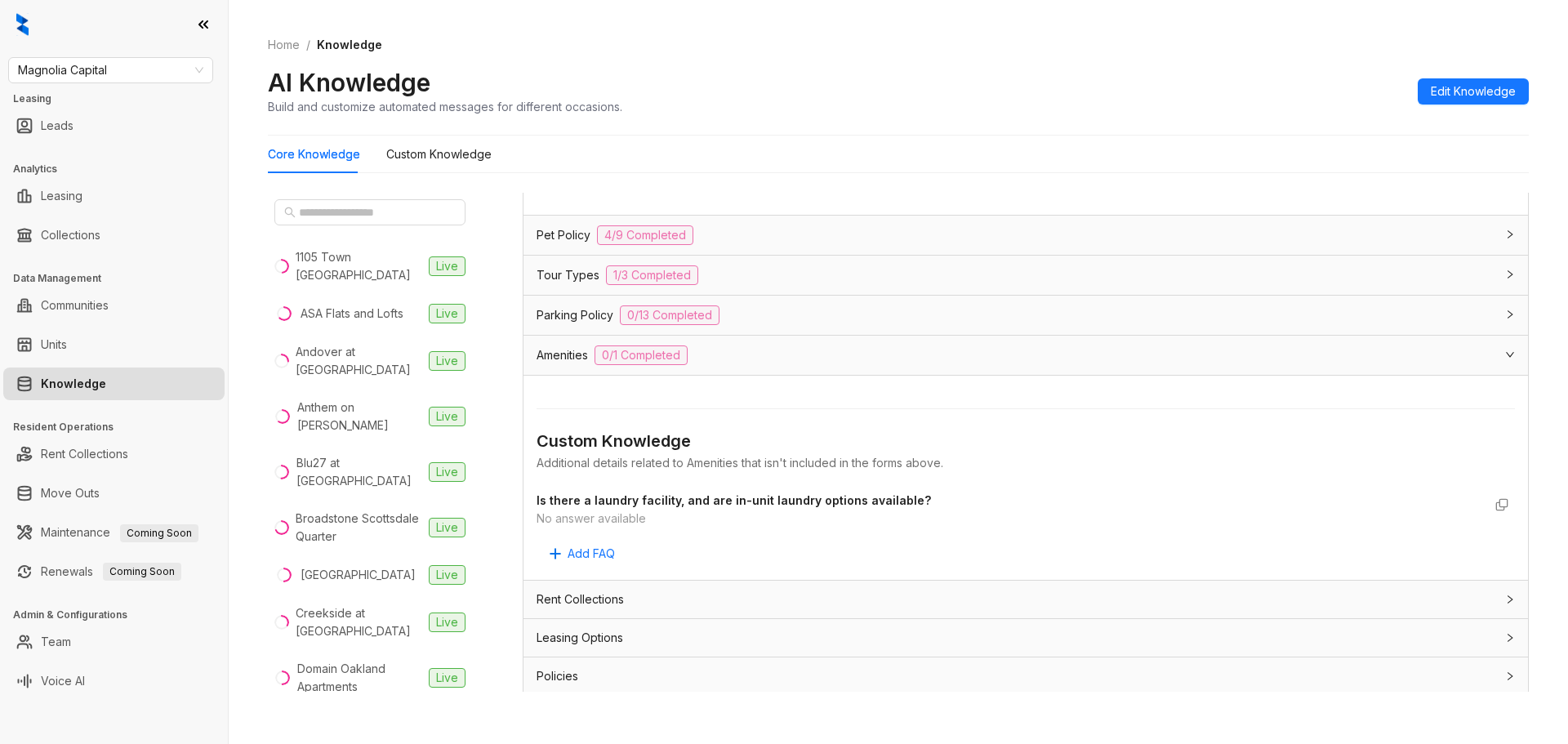
scroll to position [402, 0]
click at [612, 602] on span "Rent Collections" at bounding box center [580, 598] width 88 height 18
click at [601, 671] on span "Leasing Options" at bounding box center [579, 664] width 87 height 18
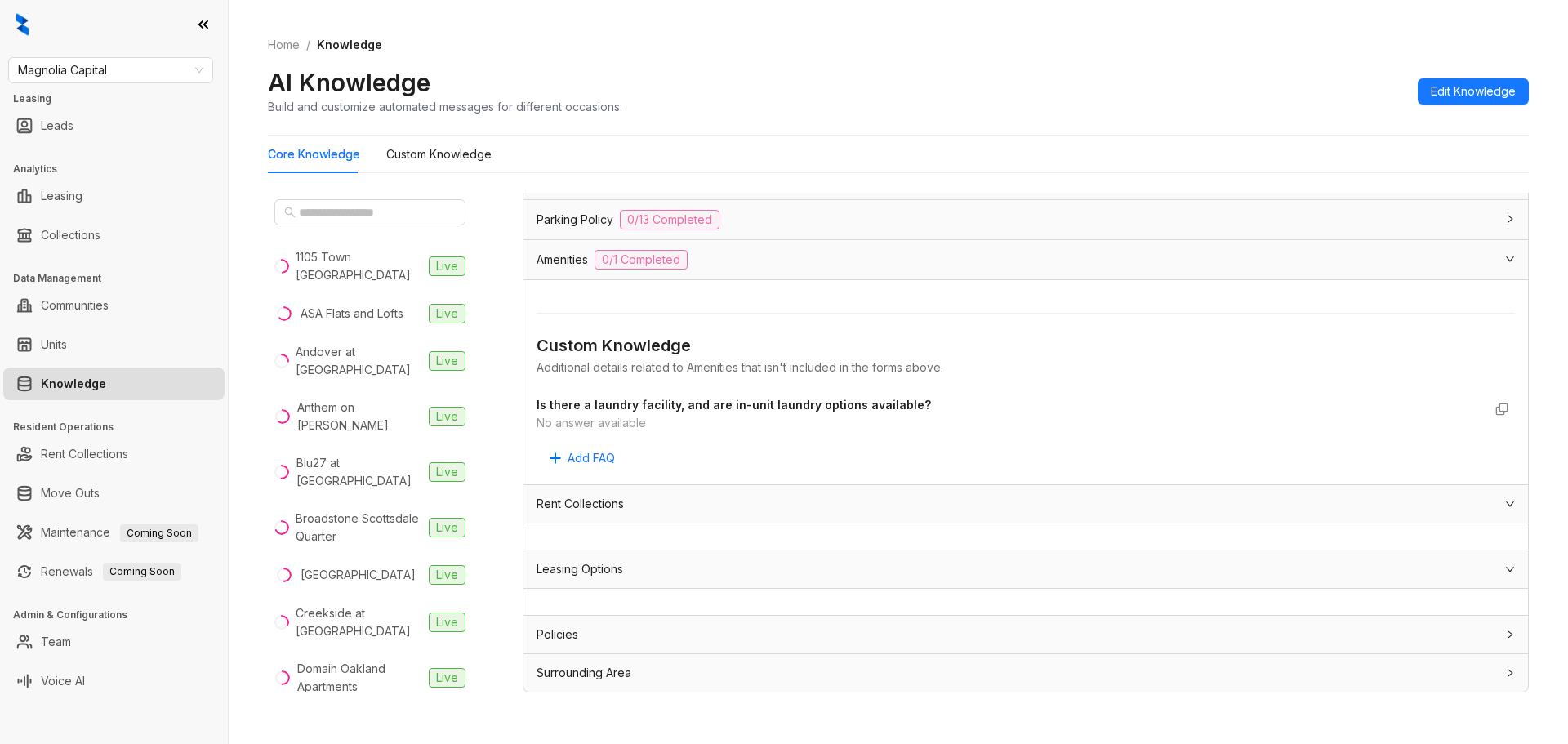
scroll to position [498, 0]
click at [607, 633] on div "Policies" at bounding box center [1016, 633] width 959 height 18
drag, startPoint x: 611, startPoint y: 698, endPoint x: 659, endPoint y: 578, distance: 129.2
click at [611, 698] on div "Data is sourced from multiple locations. You can disconnect these links and upd…" at bounding box center [1026, 450] width 1006 height 513
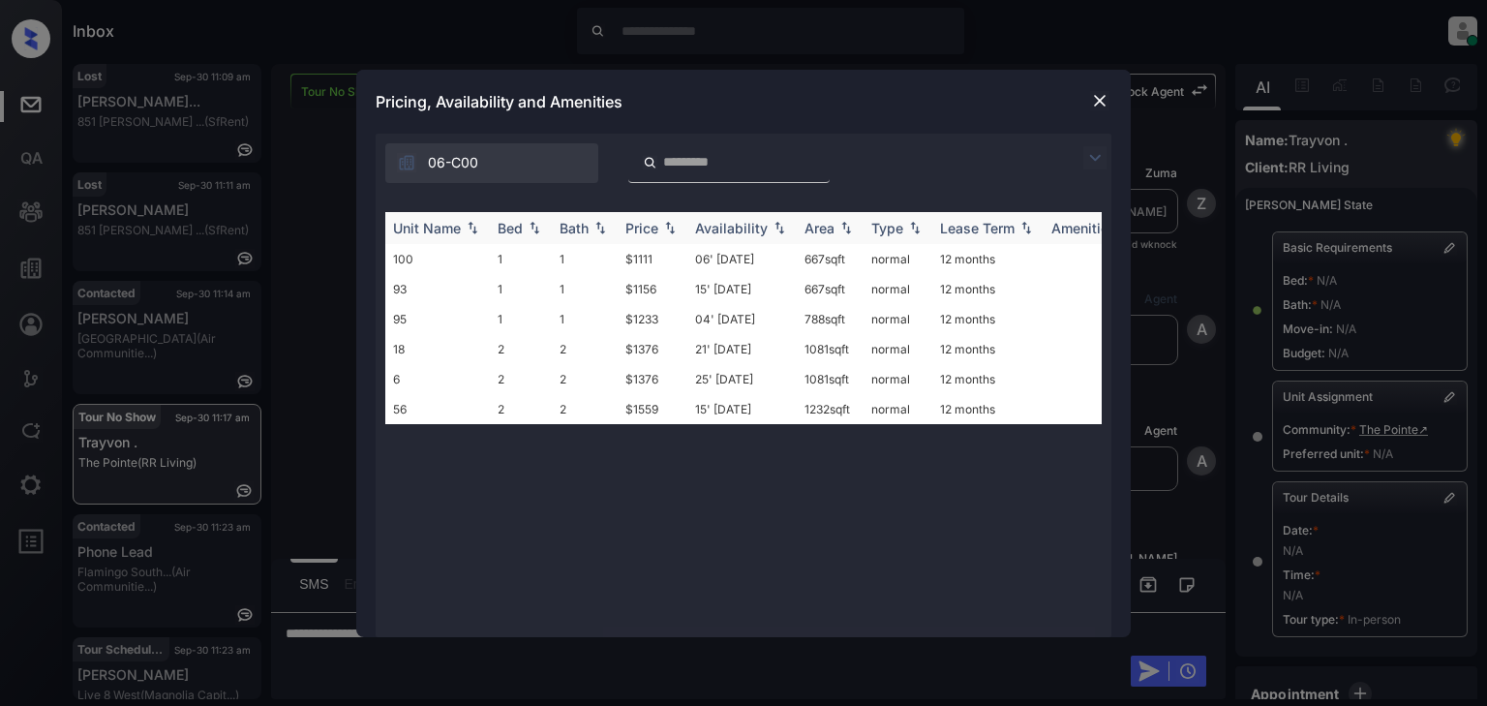
click at [646, 234] on div "Price" at bounding box center [642, 228] width 33 height 16
click at [646, 232] on div "Price" at bounding box center [642, 228] width 33 height 16
click at [643, 254] on td "$1111" at bounding box center [653, 259] width 70 height 30
drag, startPoint x: 665, startPoint y: 256, endPoint x: 628, endPoint y: 261, distance: 37.3
click at [628, 261] on td "$1111" at bounding box center [653, 259] width 70 height 30
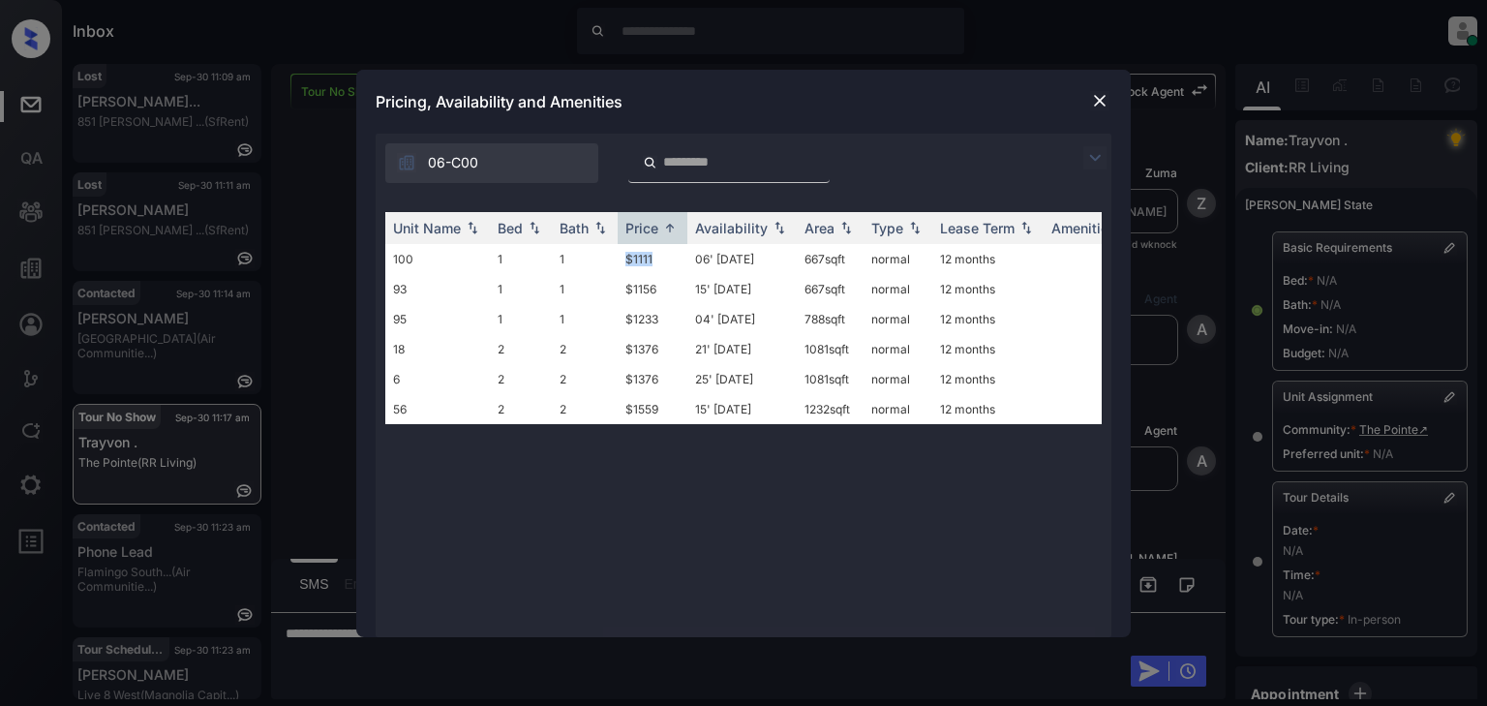
copy td "$1111"
click at [727, 647] on div "**********" at bounding box center [743, 353] width 1487 height 706
click at [766, 642] on div "**********" at bounding box center [743, 353] width 1487 height 706
click at [1110, 94] on div at bounding box center [1099, 100] width 23 height 23
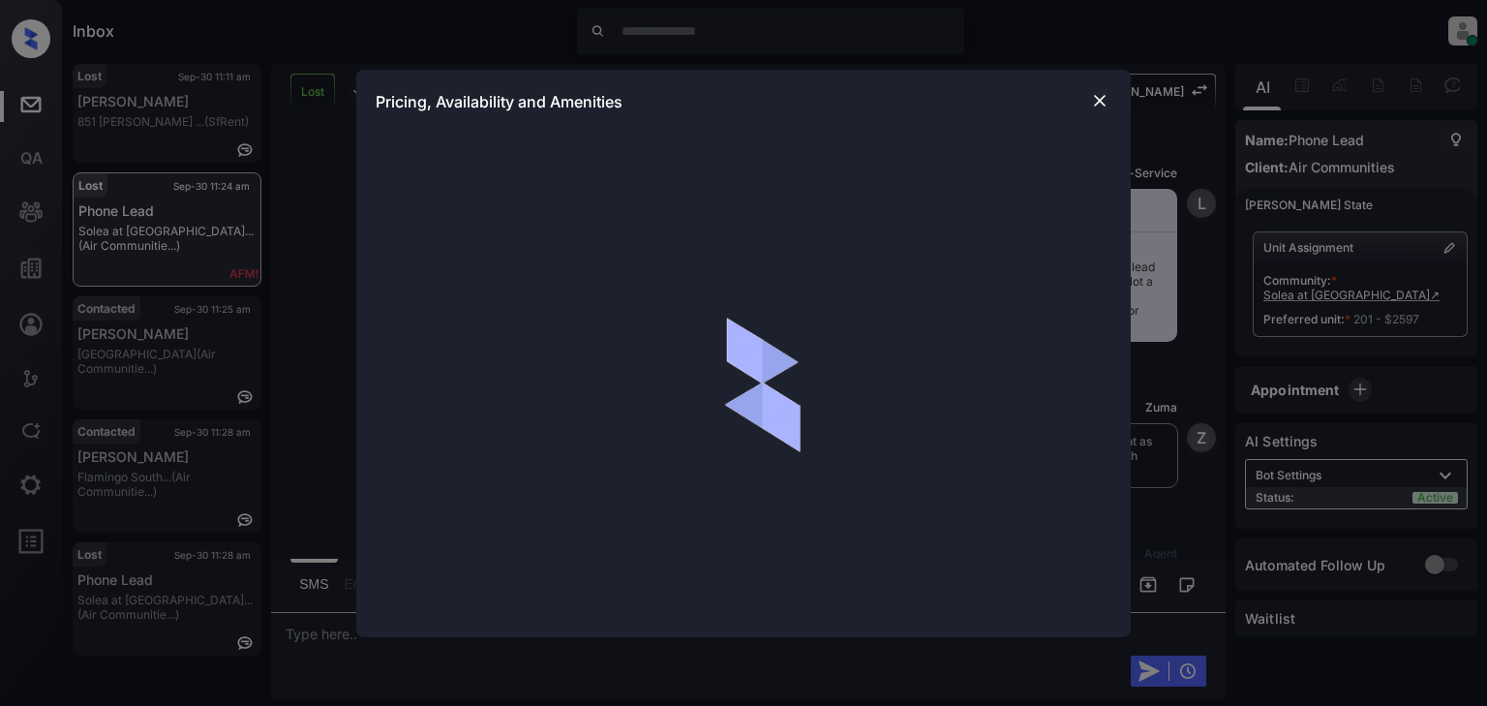
scroll to position [2391, 0]
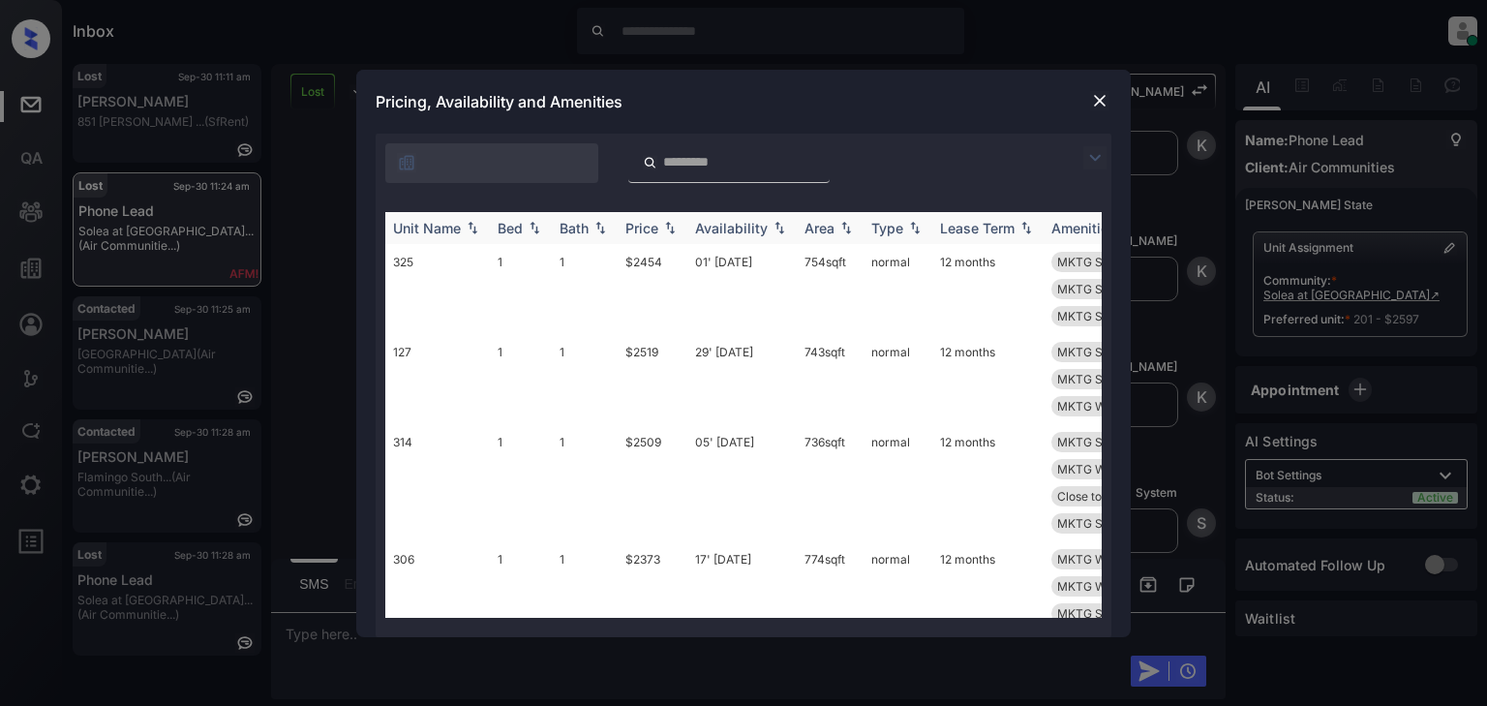
click at [645, 229] on div "Price" at bounding box center [642, 228] width 33 height 16
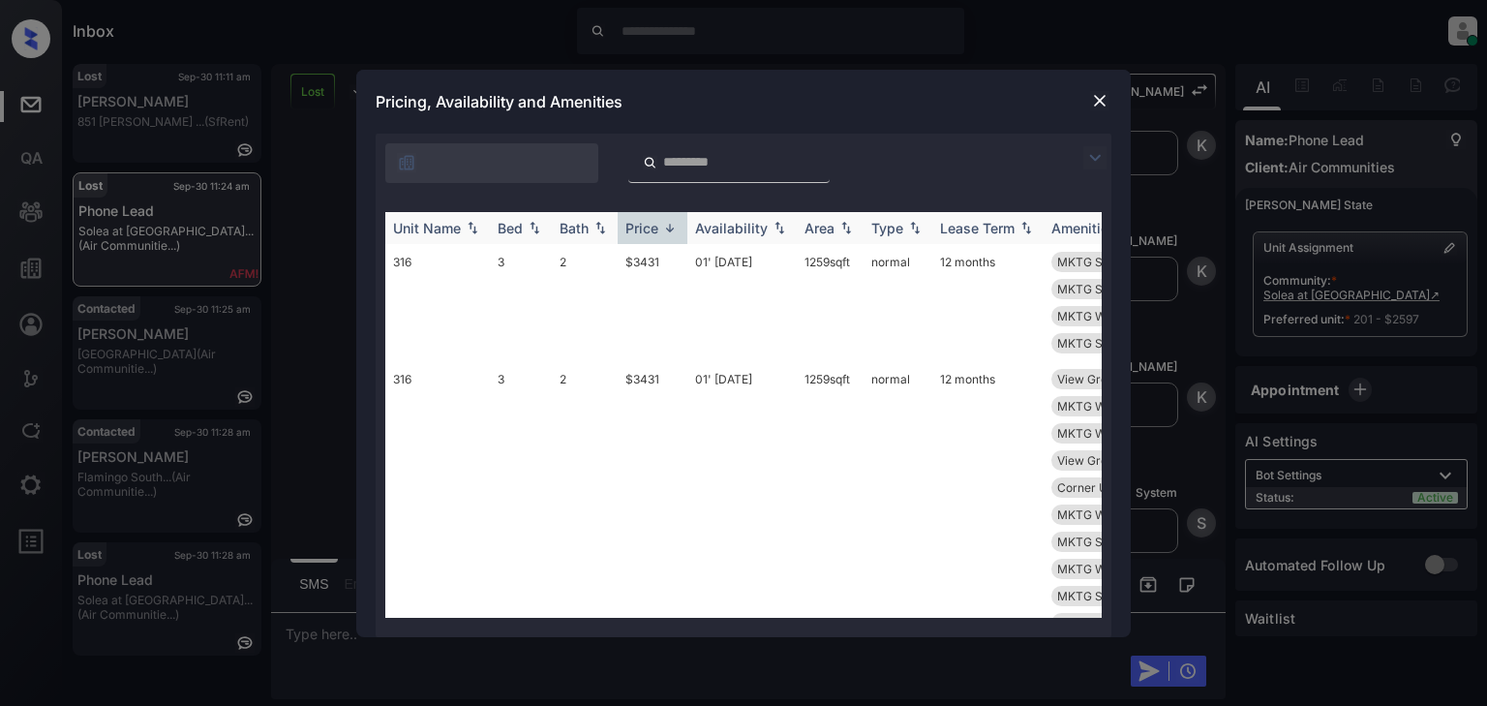
click at [645, 229] on div "Price" at bounding box center [642, 228] width 33 height 16
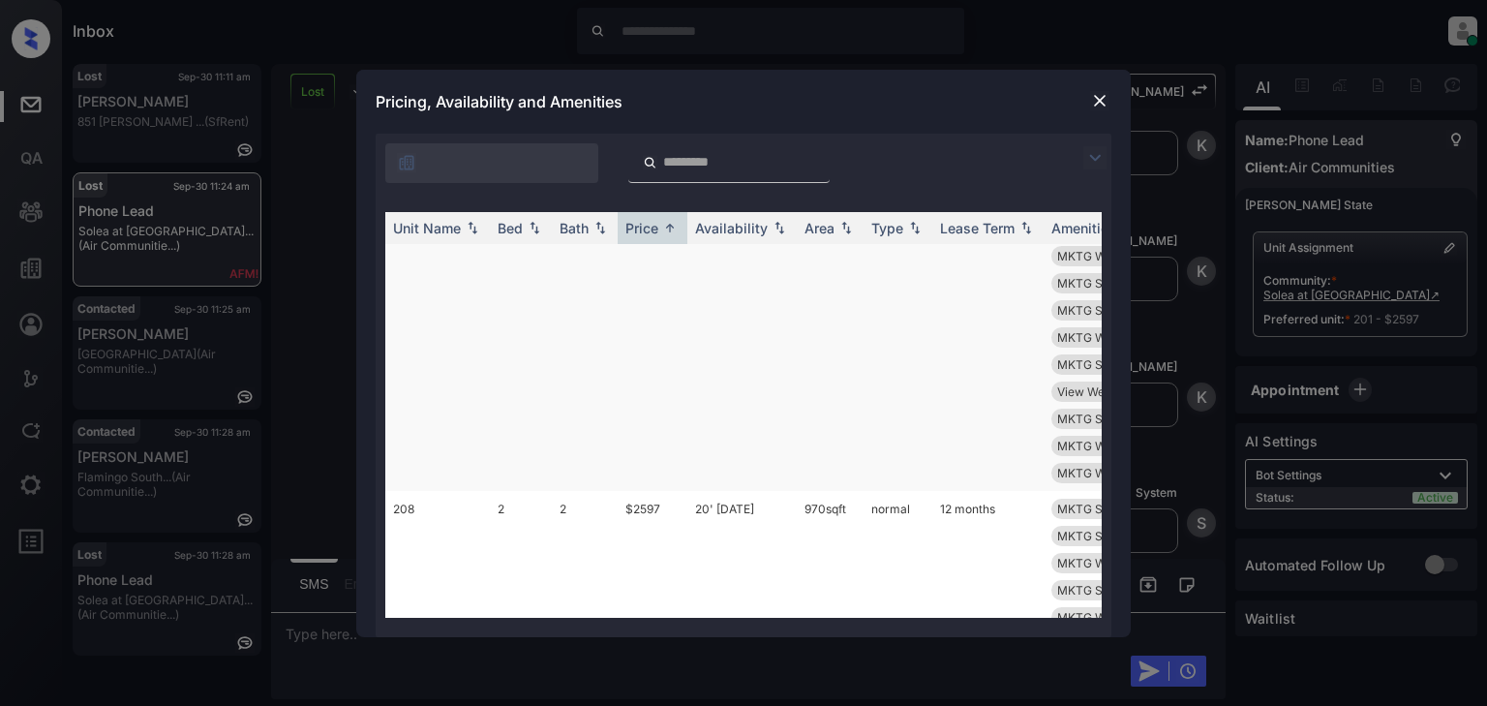
scroll to position [775, 0]
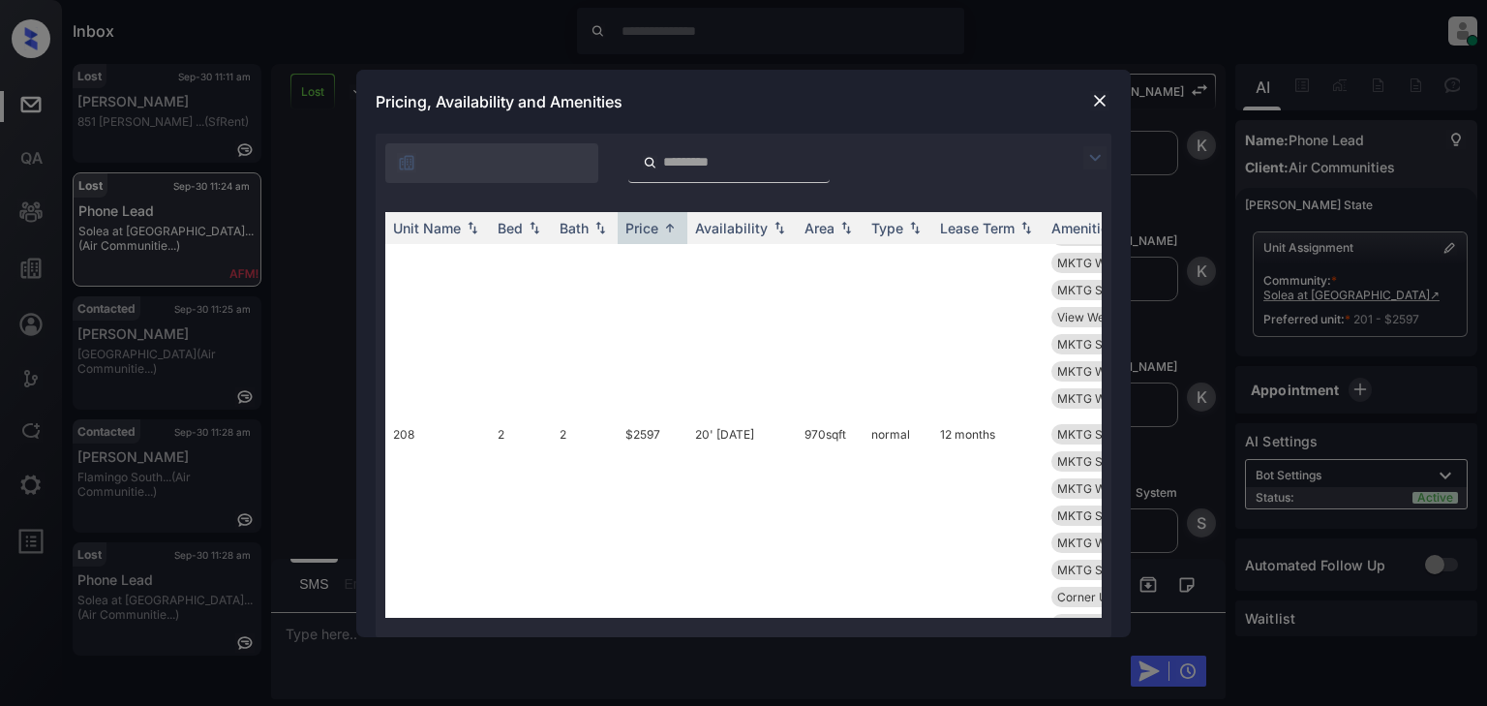
click at [1104, 97] on img at bounding box center [1099, 100] width 19 height 19
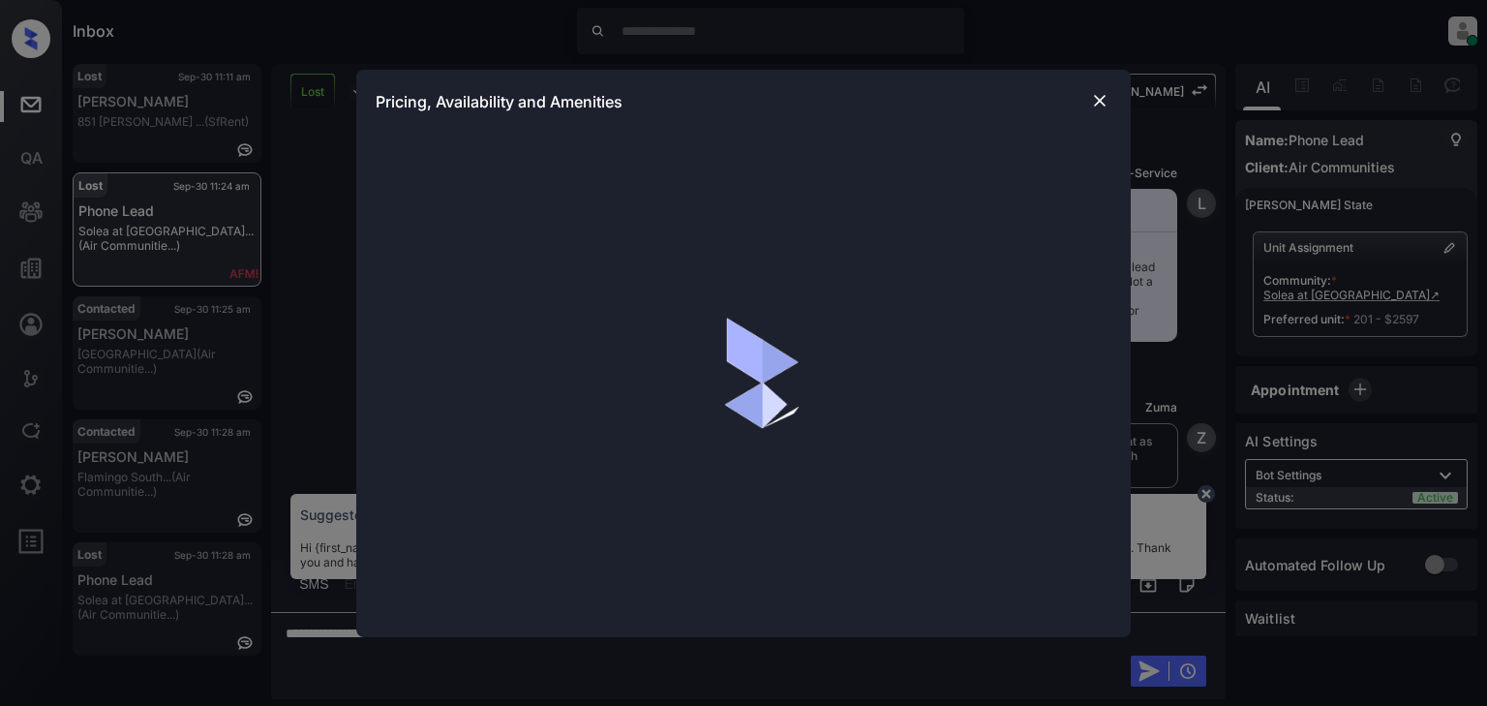
scroll to position [1306, 0]
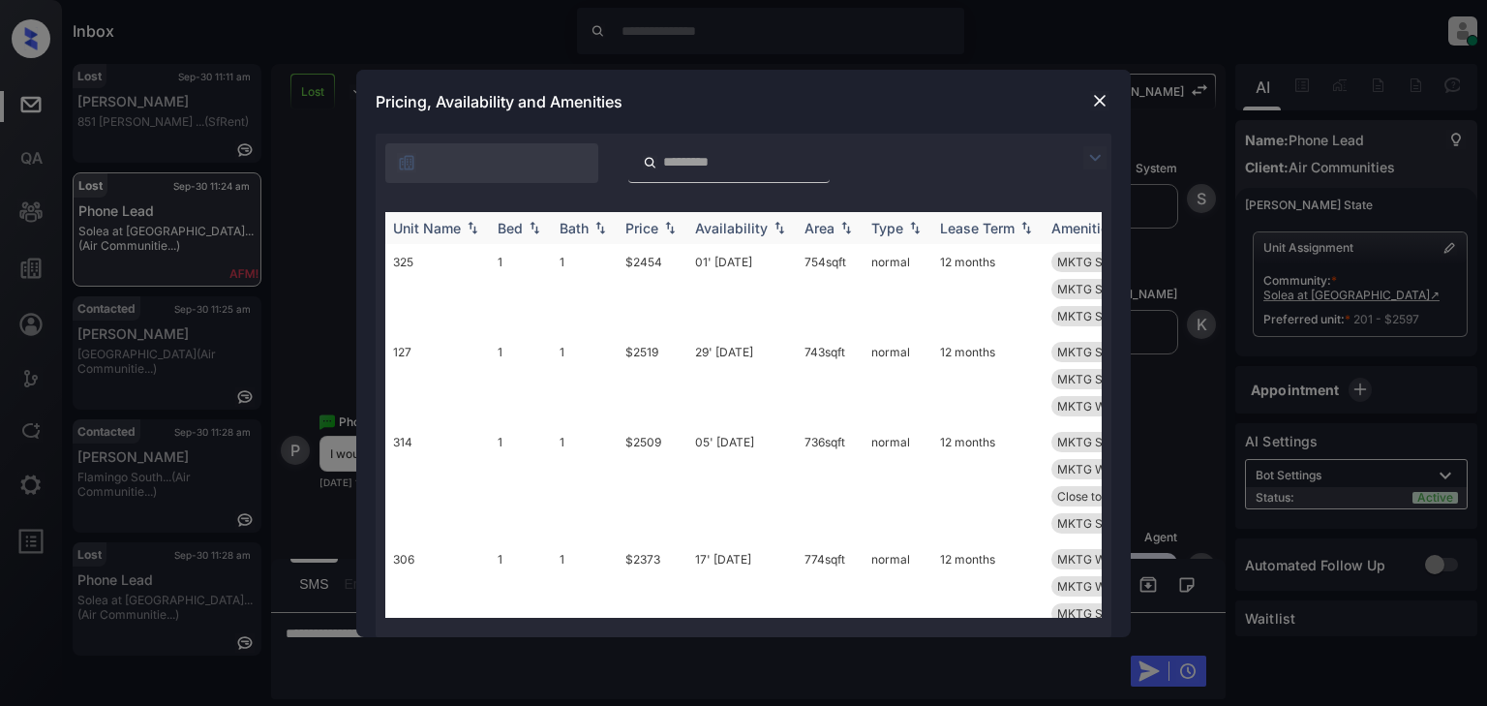
click at [666, 229] on img at bounding box center [669, 228] width 19 height 14
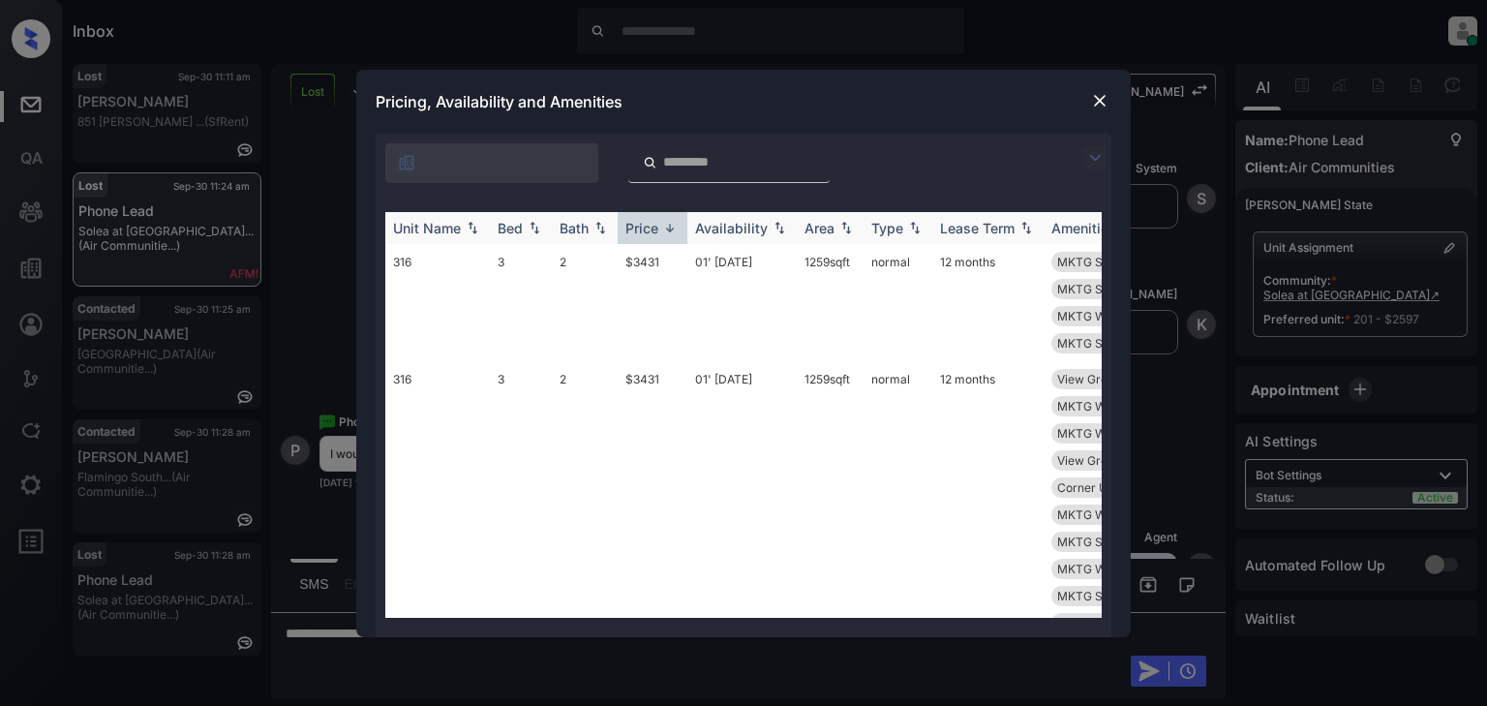
click at [662, 229] on img at bounding box center [669, 228] width 19 height 15
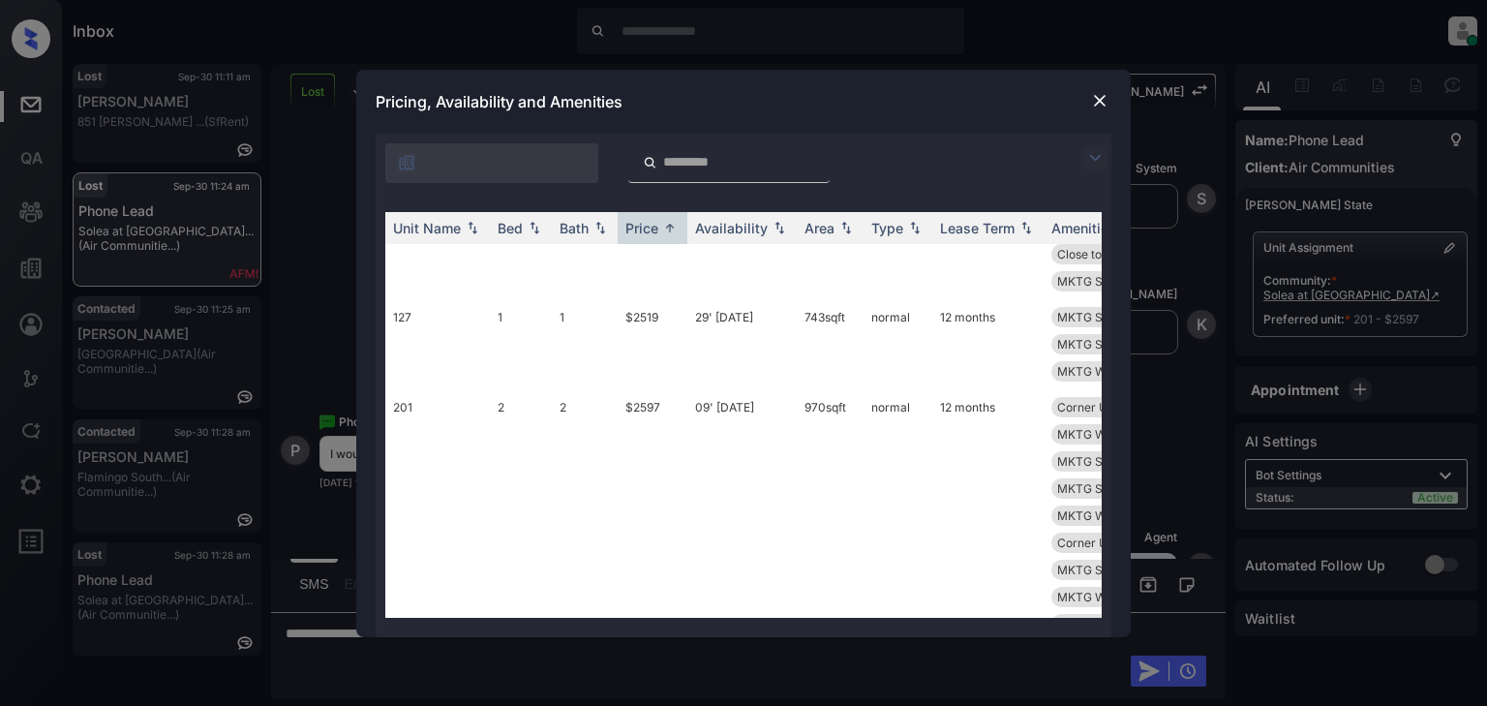
scroll to position [387, 0]
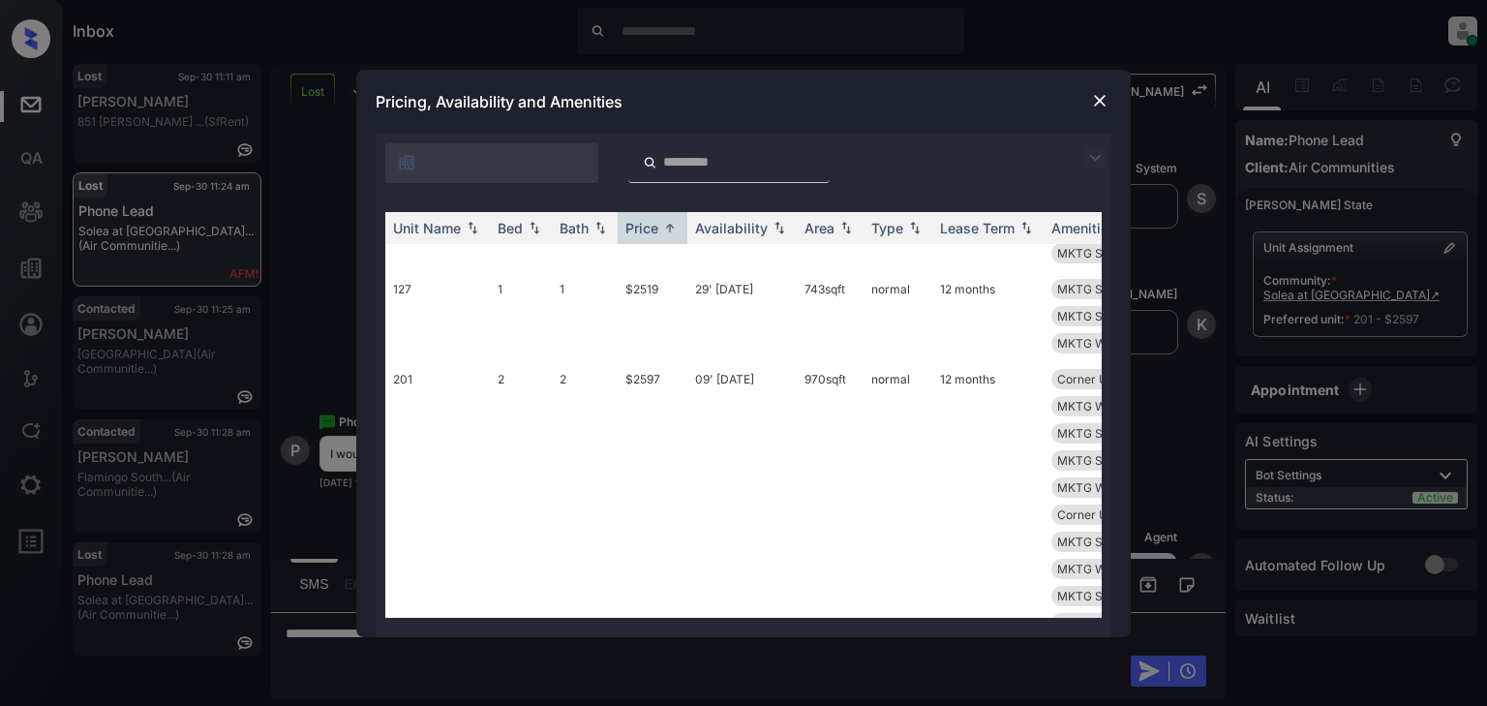
click at [1103, 98] on img at bounding box center [1099, 100] width 19 height 19
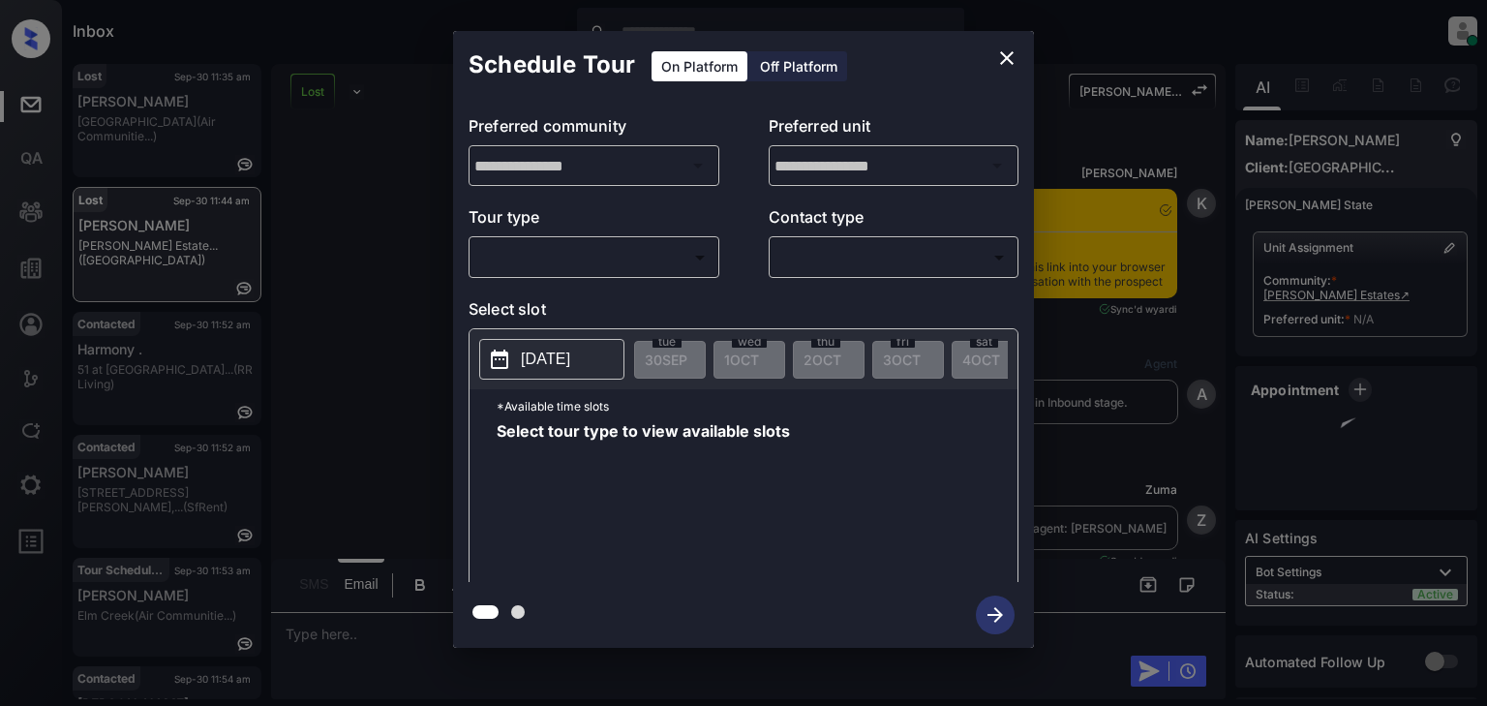
scroll to position [7809, 0]
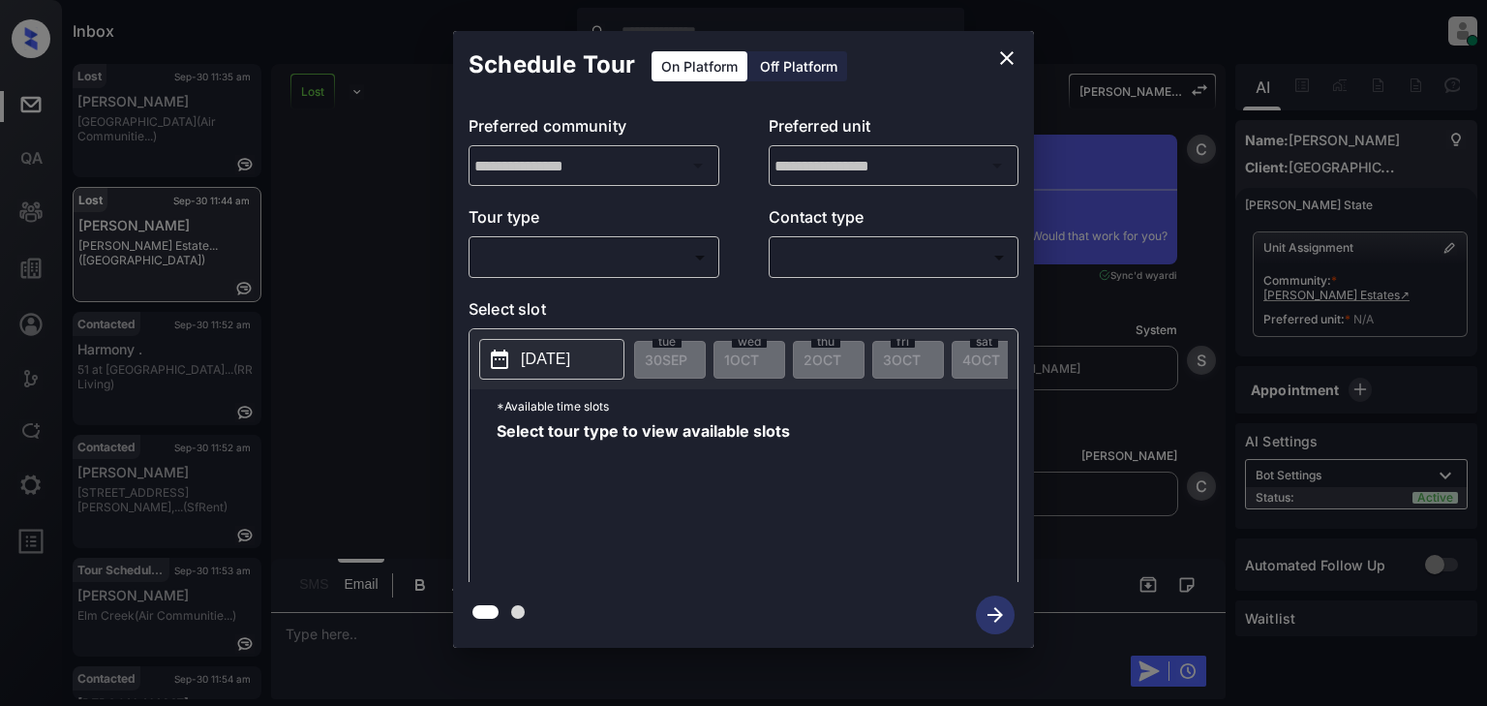
drag, startPoint x: 681, startPoint y: 232, endPoint x: 666, endPoint y: 246, distance: 19.9
click at [681, 231] on p "Tour type" at bounding box center [594, 220] width 251 height 31
click at [667, 251] on body "Inbox [PERSON_NAME] Online Set yourself offline Set yourself on break Profile S…" at bounding box center [743, 353] width 1487 height 706
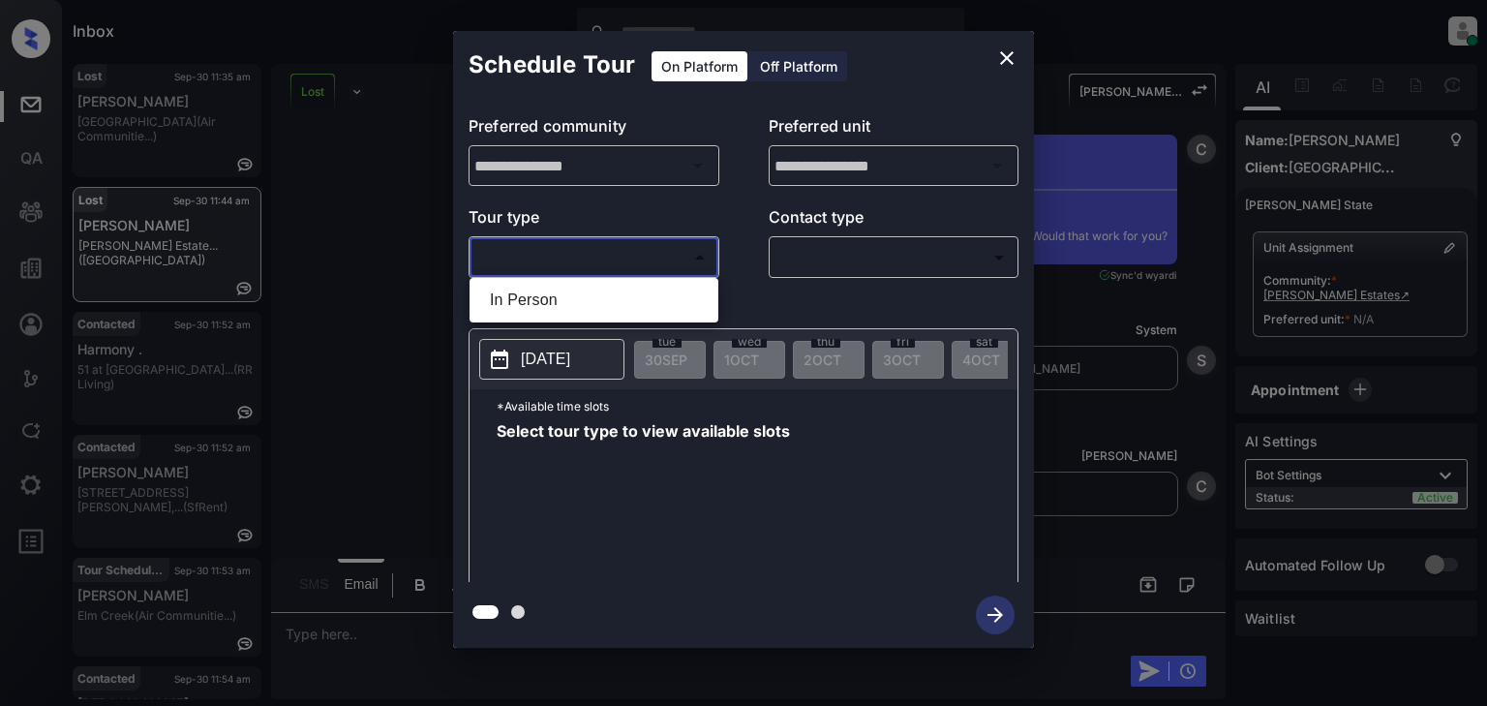
drag, startPoint x: 659, startPoint y: 279, endPoint x: 763, endPoint y: 260, distance: 105.4
click at [660, 279] on ul "In Person" at bounding box center [594, 300] width 249 height 45
click at [616, 312] on li "In Person" at bounding box center [593, 300] width 239 height 35
type input "********"
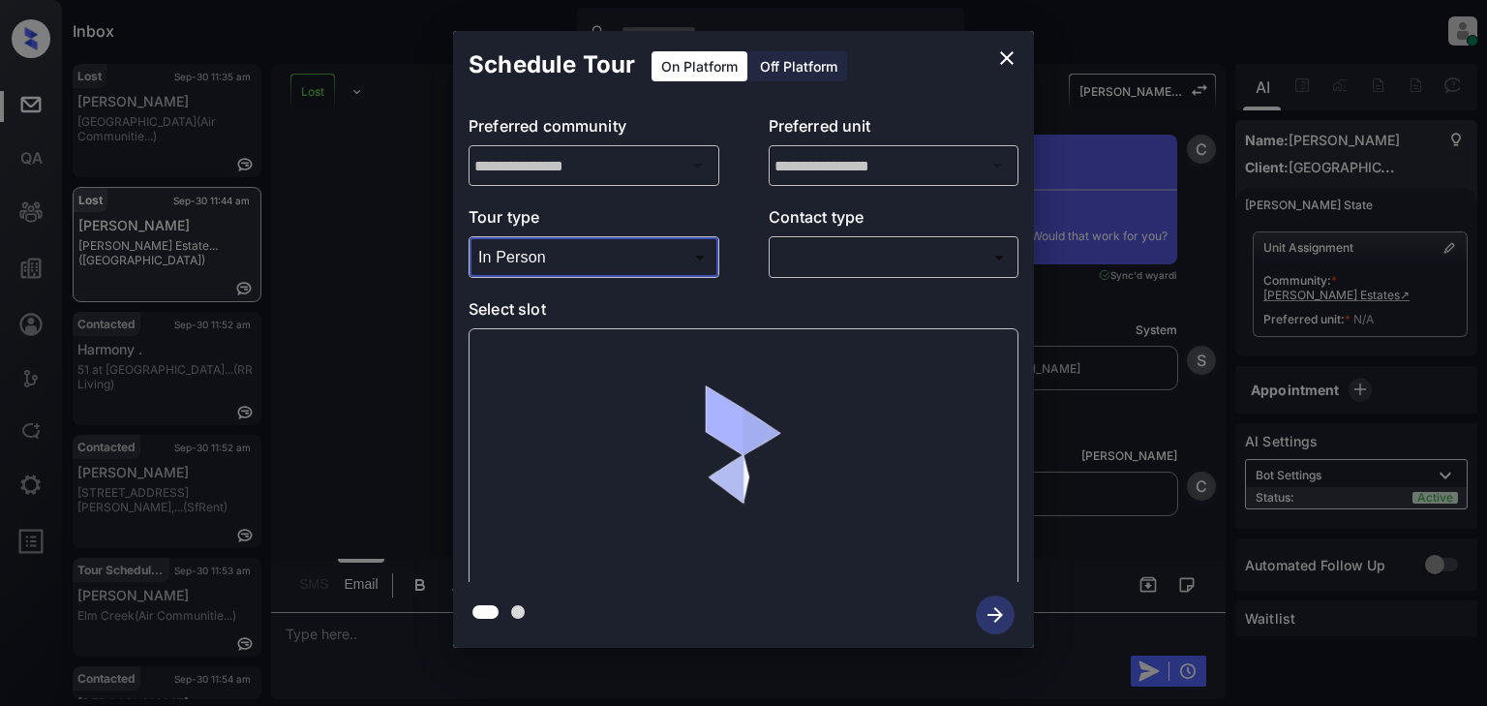
click at [862, 261] on body "Inbox [PERSON_NAME] Online Set yourself offline Set yourself on break Profile S…" at bounding box center [743, 353] width 1487 height 706
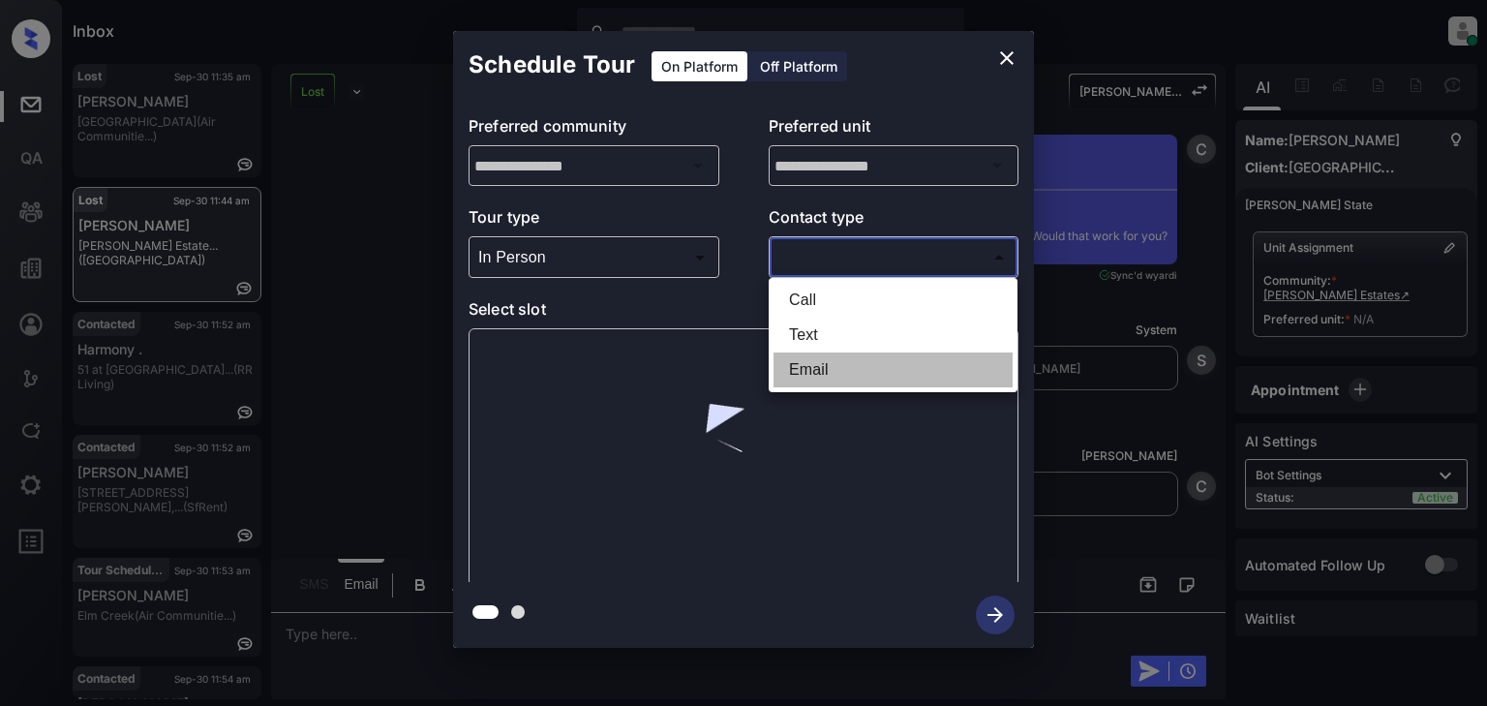
click at [836, 365] on li "Email" at bounding box center [893, 369] width 239 height 35
type input "*****"
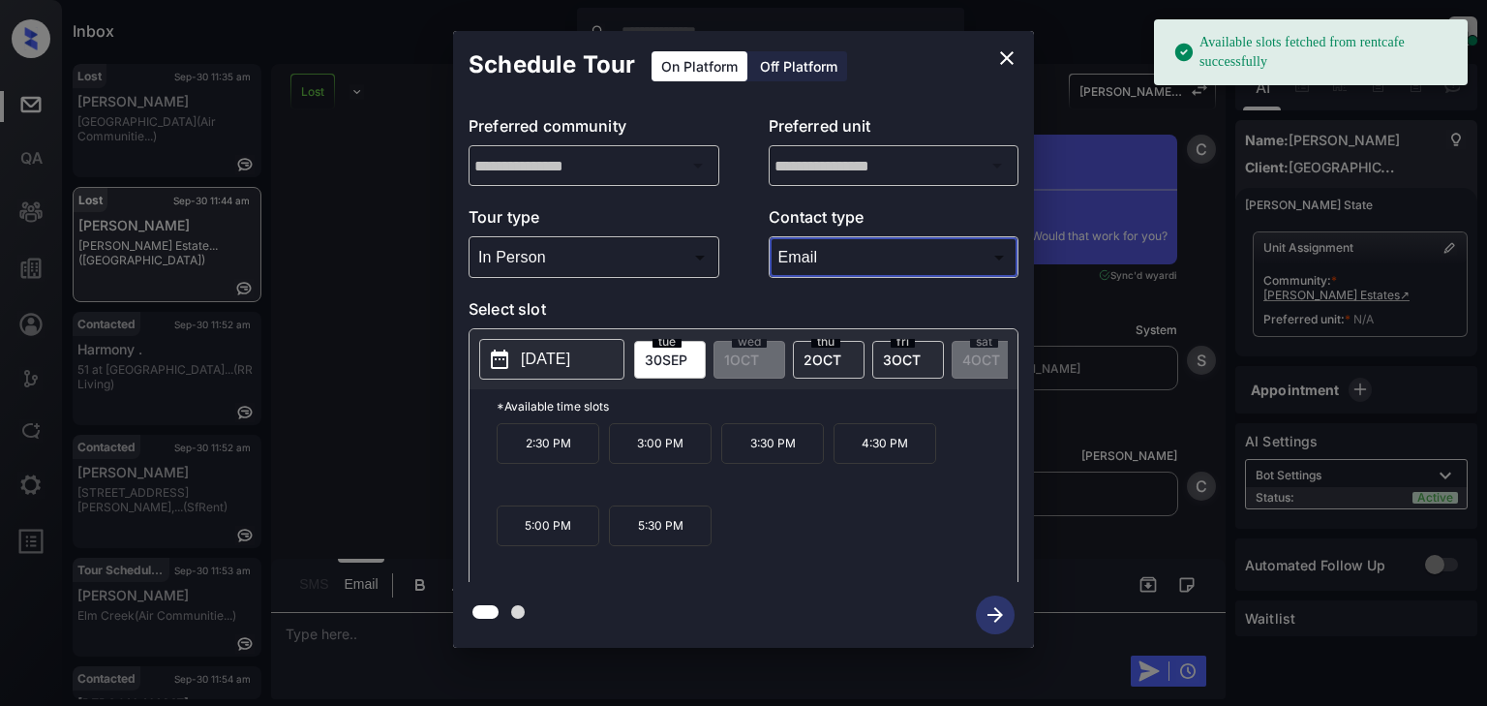
click at [780, 491] on div "2:30 PM 3:00 PM 3:30 PM 4:30 PM 5:00 PM 5:30 PM" at bounding box center [757, 500] width 521 height 155
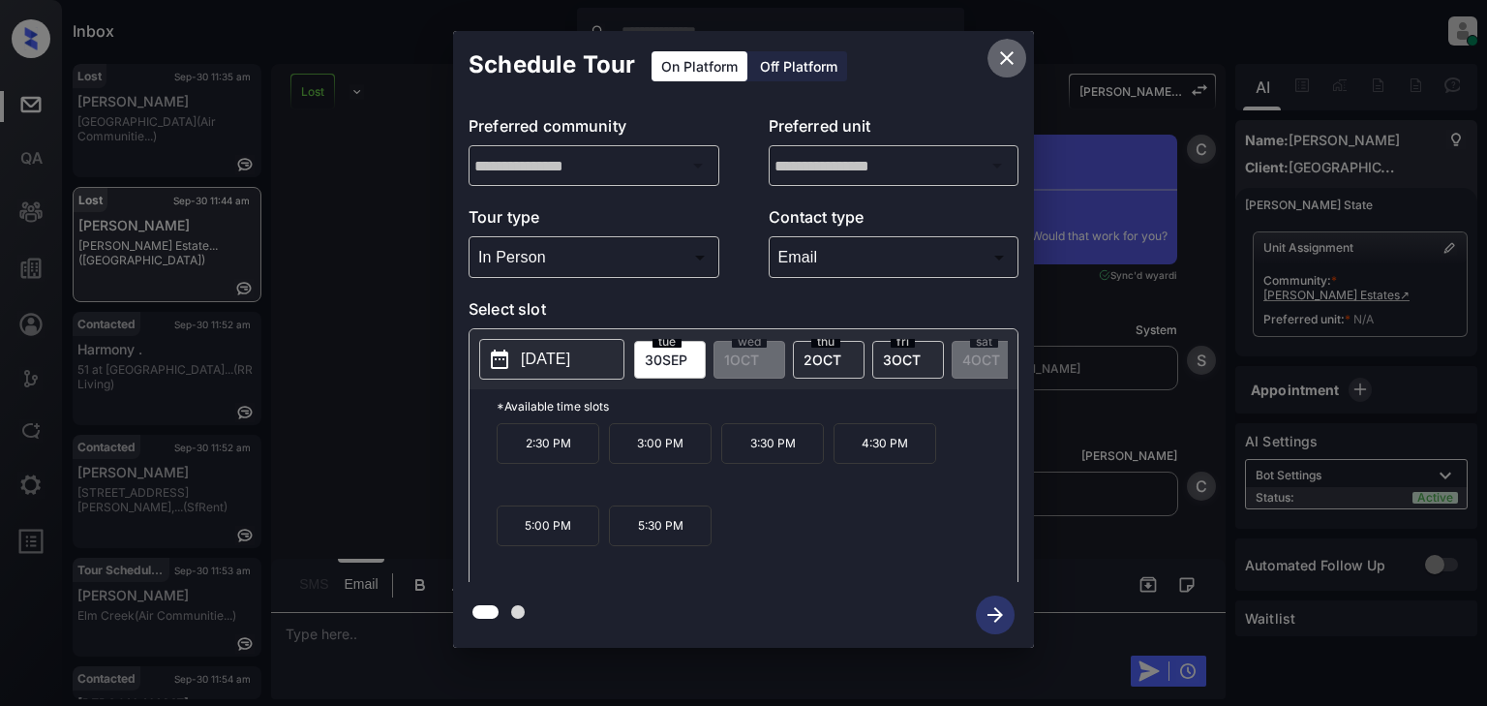
click at [1012, 68] on icon "close" at bounding box center [1006, 57] width 23 height 23
